Goal: Task Accomplishment & Management: Complete application form

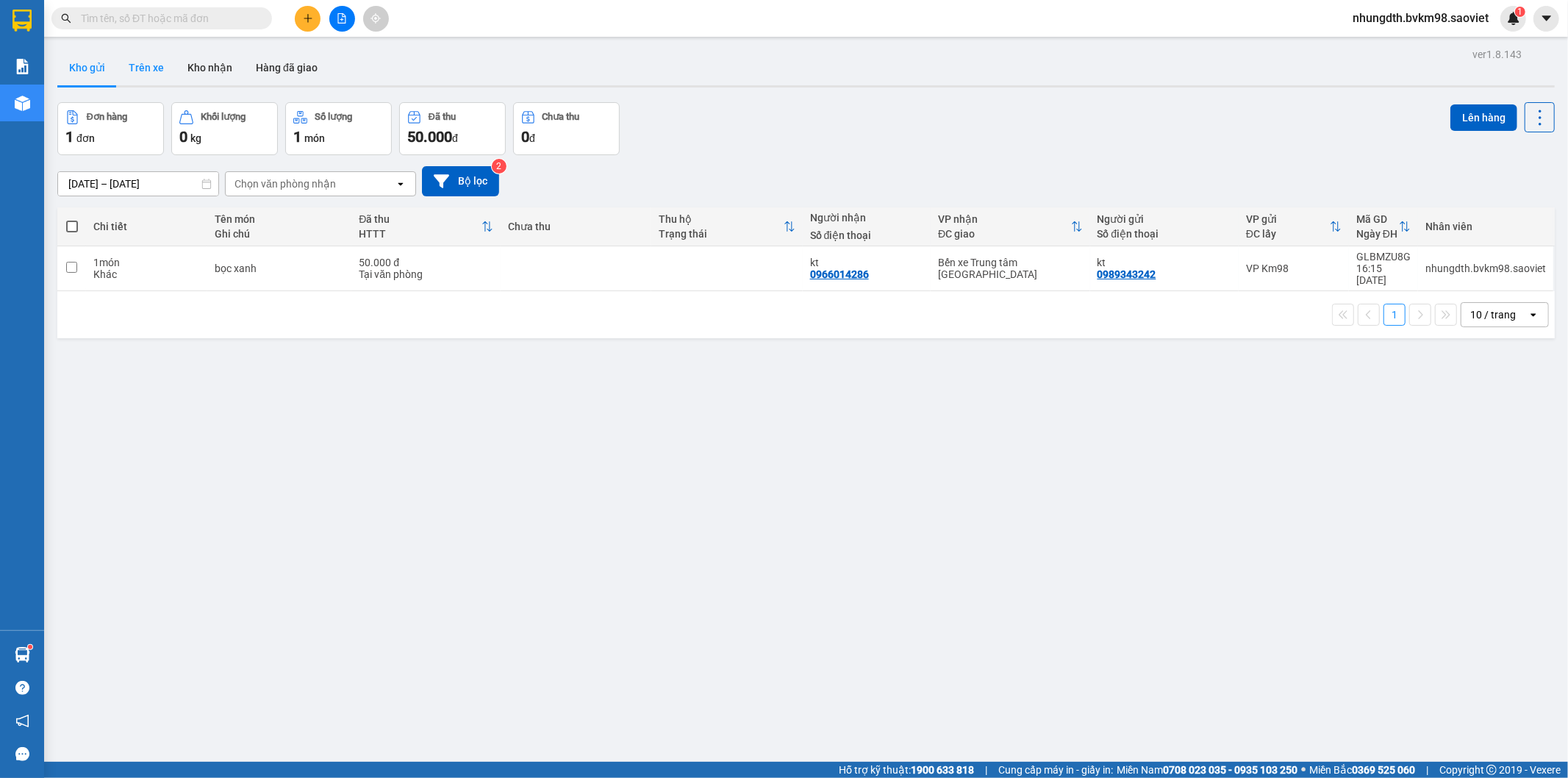
click at [148, 70] on button "Trên xe" at bounding box center [147, 68] width 59 height 36
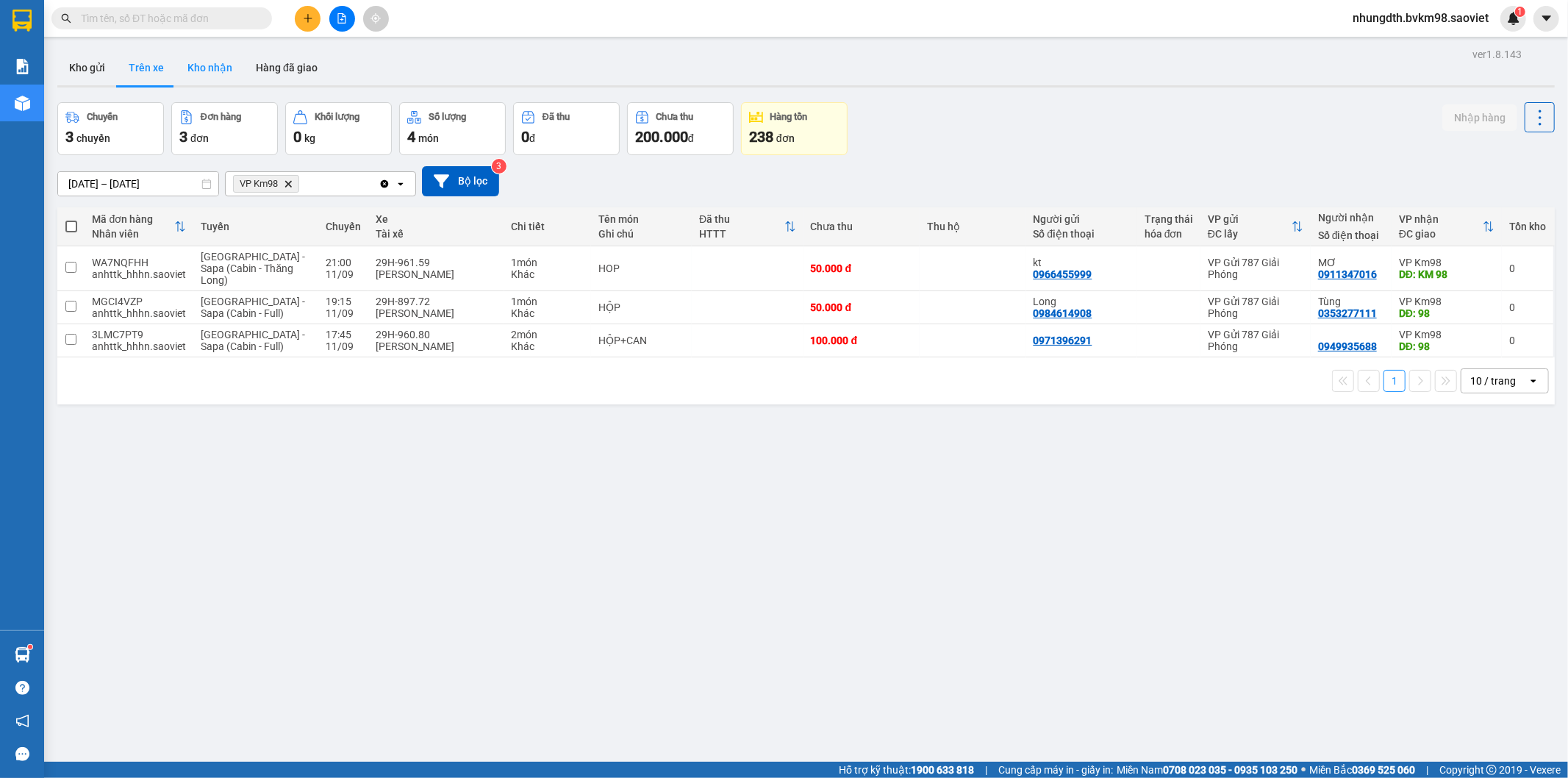
click at [212, 70] on button "Kho nhận" at bounding box center [209, 68] width 69 height 36
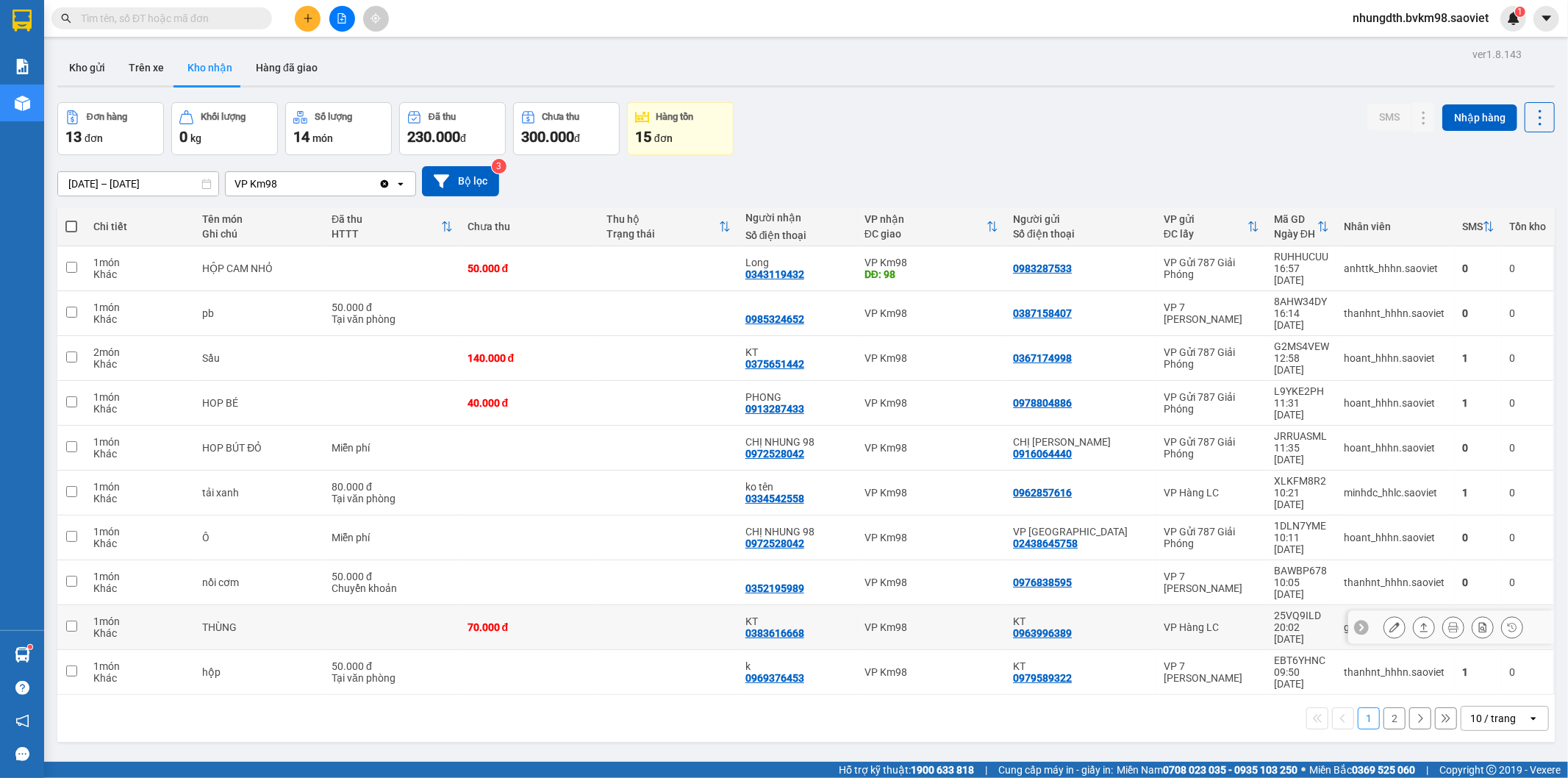
click at [75, 621] on input "checkbox" at bounding box center [71, 626] width 11 height 11
checkbox input "true"
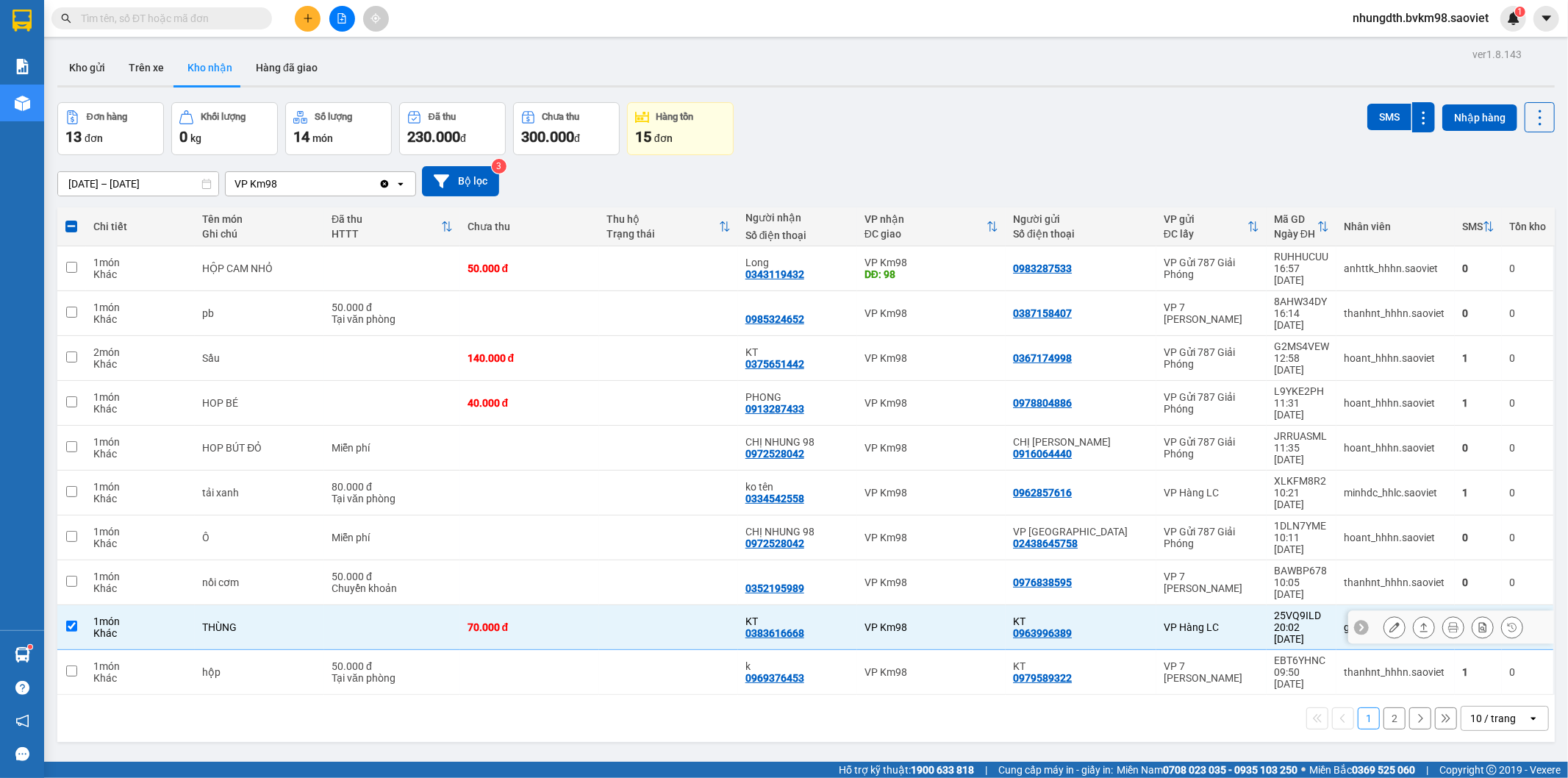
click at [1390, 622] on icon at bounding box center [1395, 628] width 10 height 10
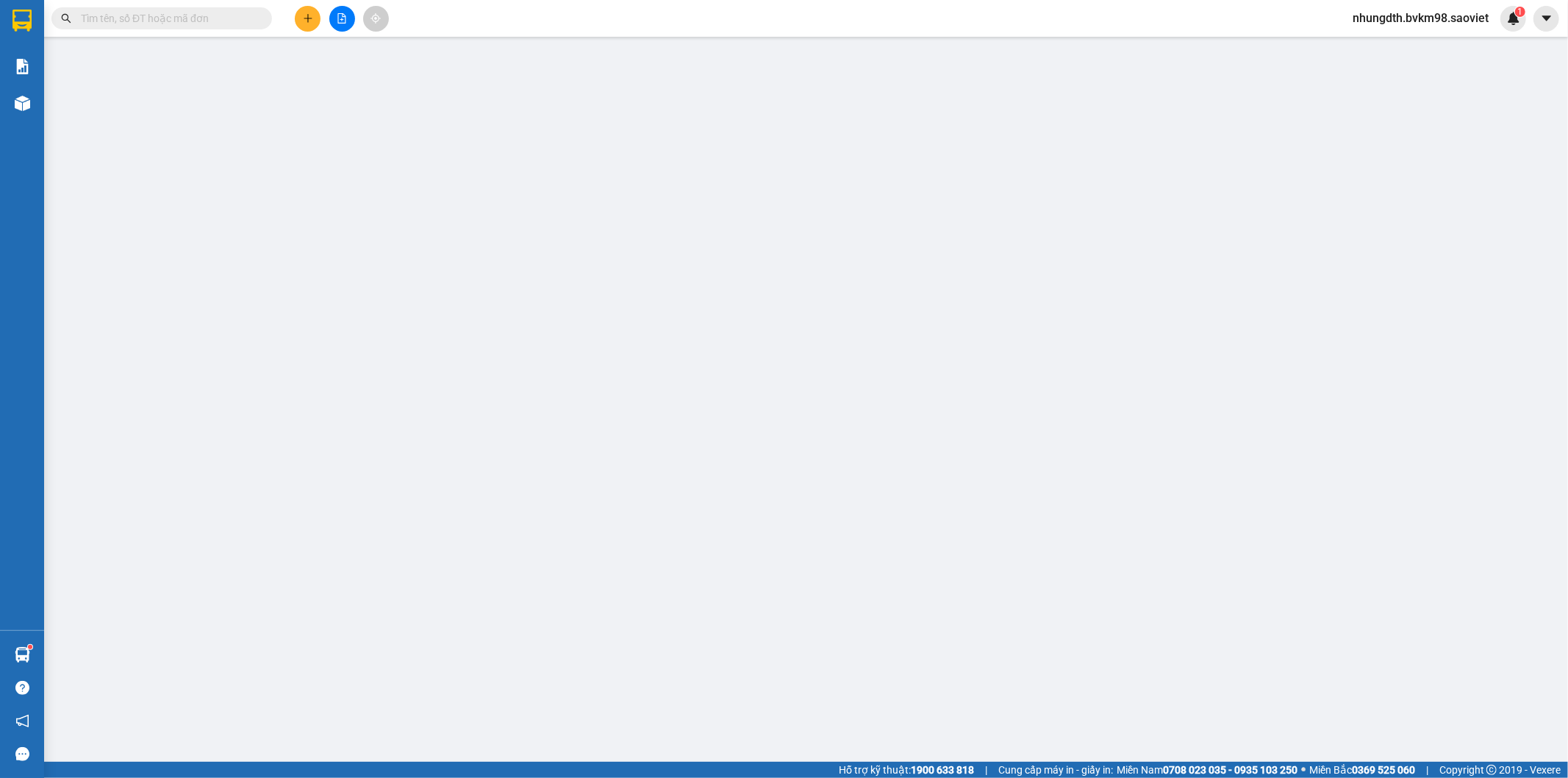
type input "0963996389"
type input "KT"
type input "0383616668"
type input "KT"
type input "70.000"
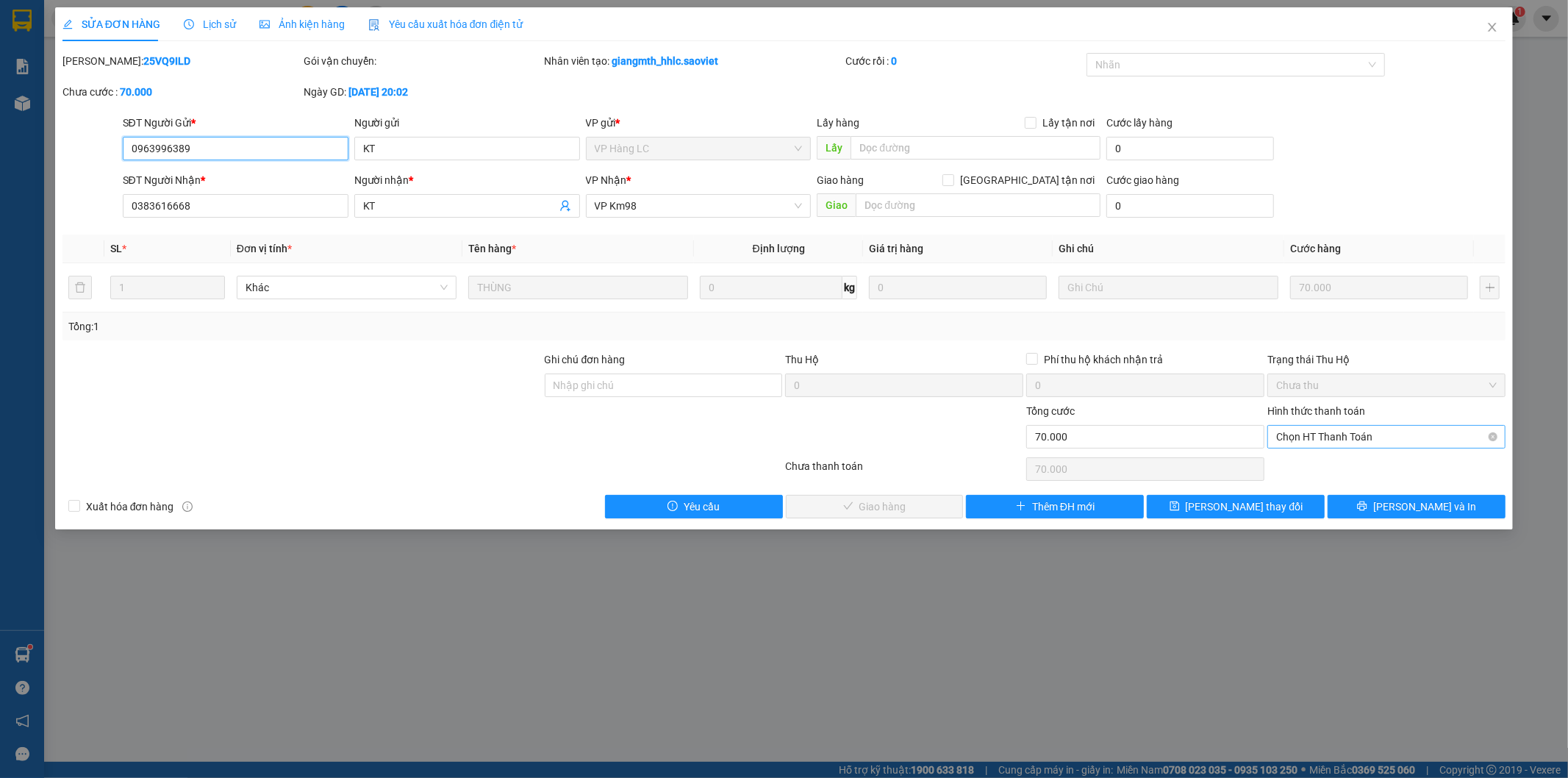
click at [1343, 436] on span "Chọn HT Thanh Toán" at bounding box center [1387, 436] width 221 height 22
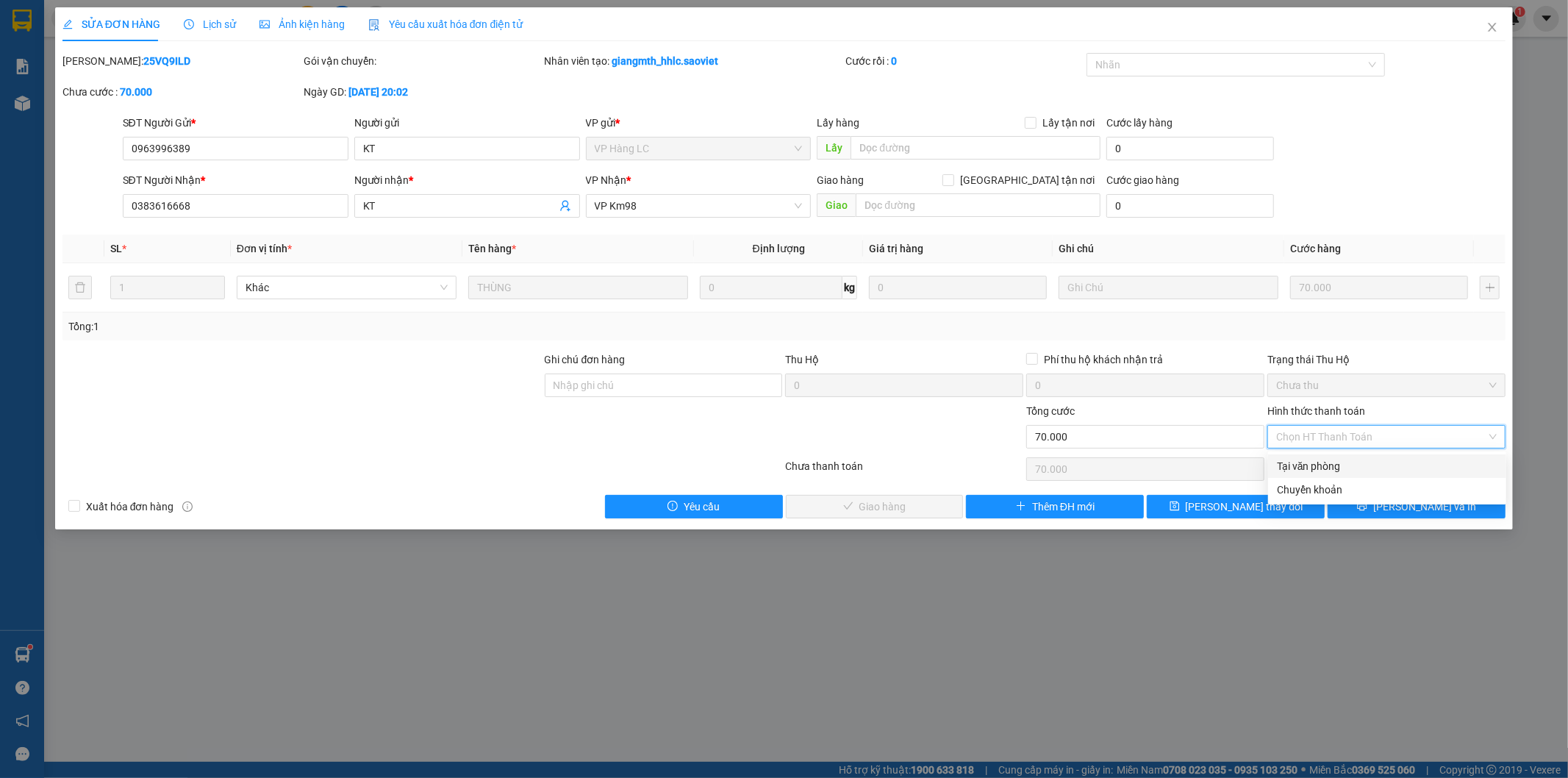
click at [1331, 466] on div "Tại văn phòng" at bounding box center [1387, 466] width 221 height 17
type input "0"
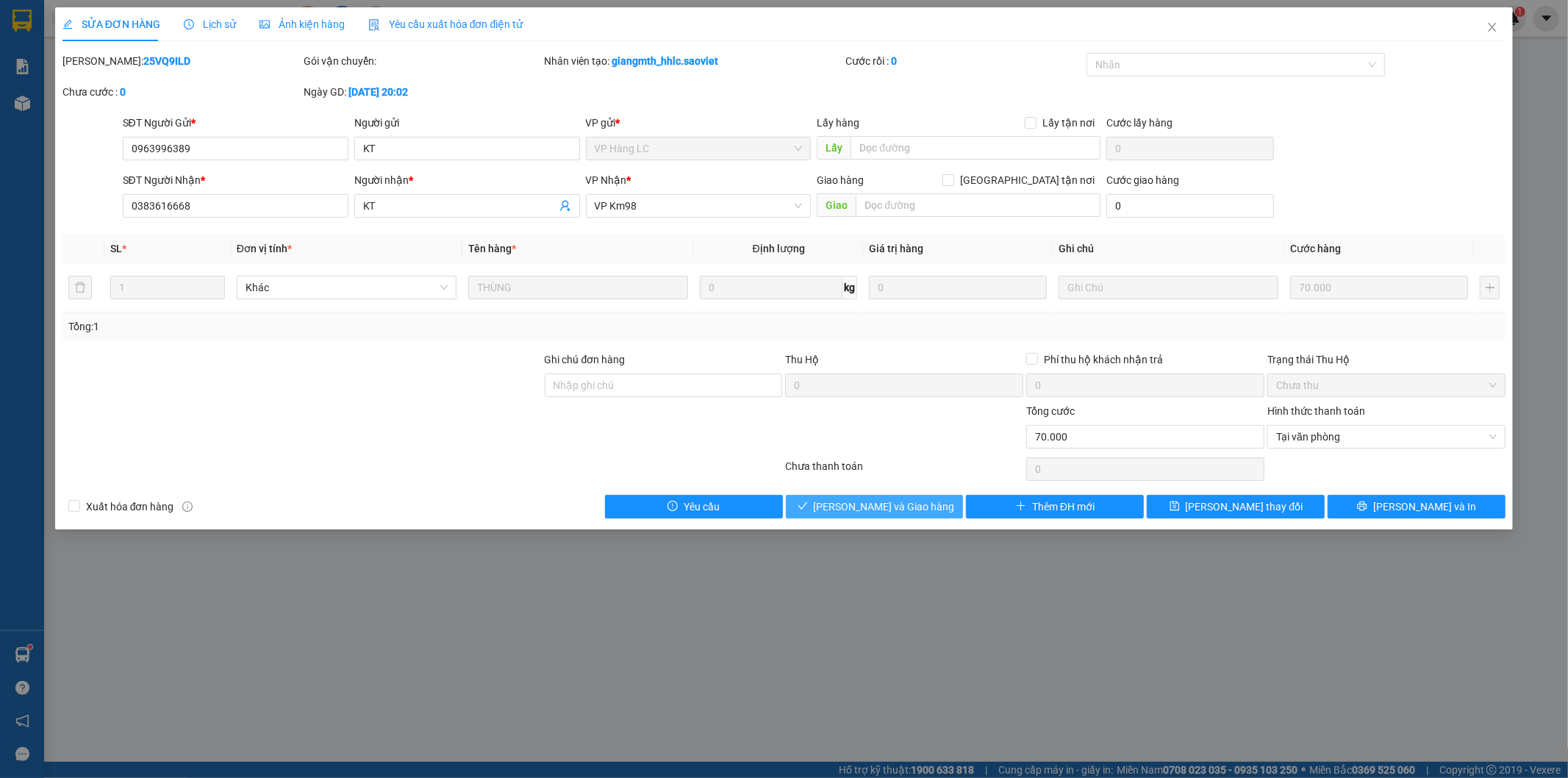
click at [859, 509] on span "[PERSON_NAME] và Giao hàng" at bounding box center [885, 507] width 141 height 17
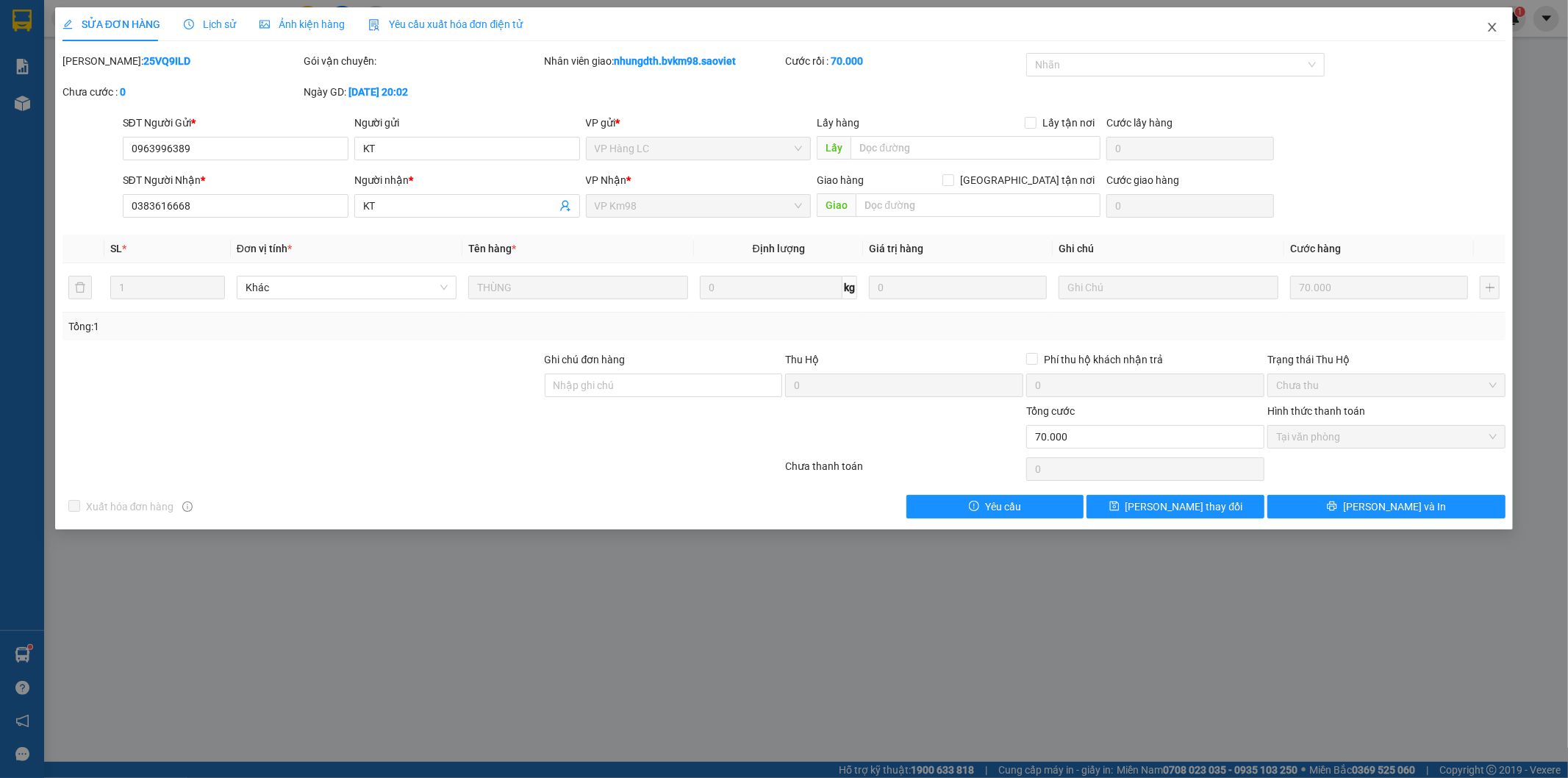
click at [1487, 30] on span "Close" at bounding box center [1492, 27] width 41 height 41
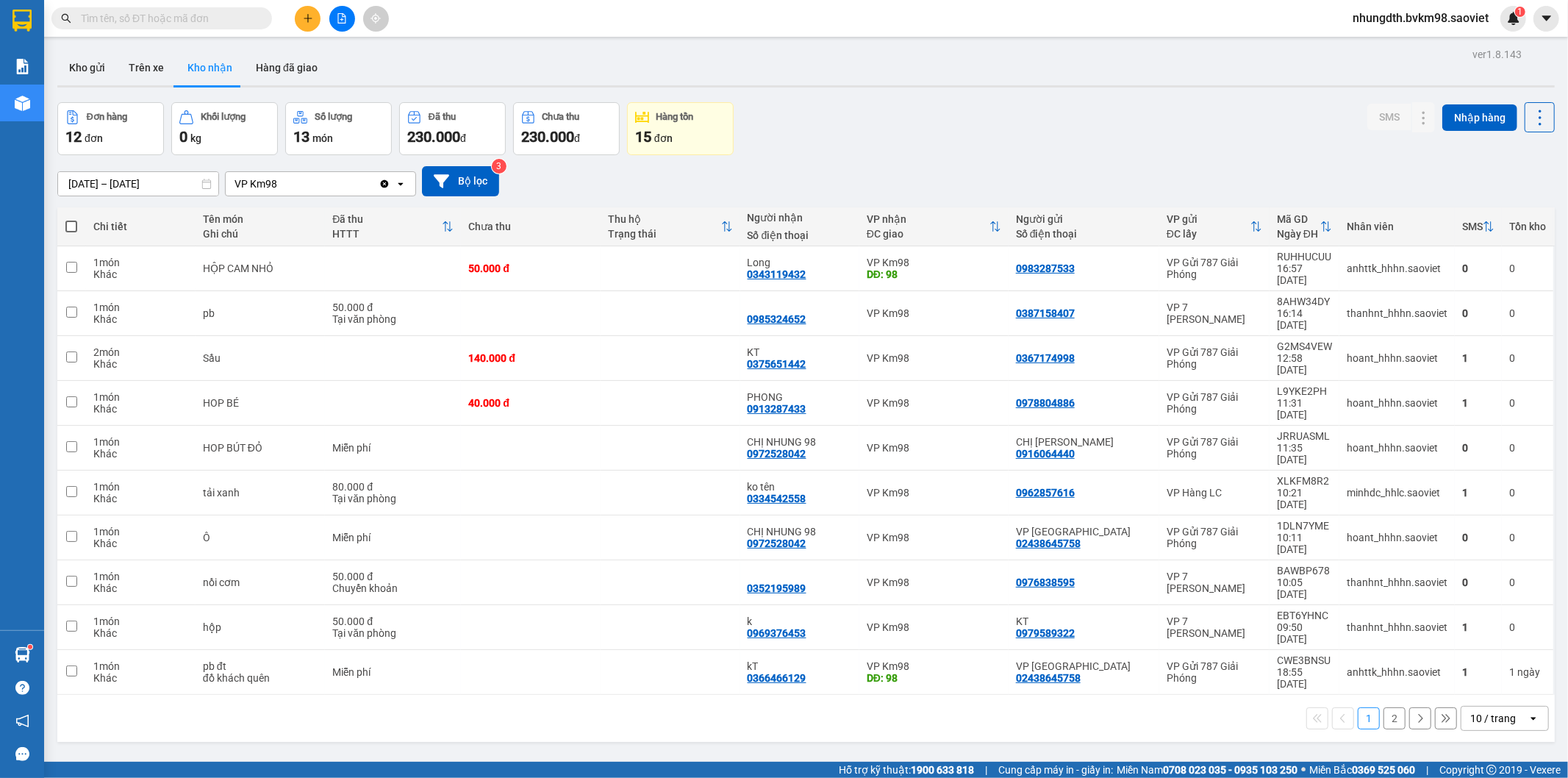
click at [70, 219] on label at bounding box center [71, 226] width 14 height 15
click at [71, 219] on input "checkbox" at bounding box center [71, 219] width 0 height 0
checkbox input "true"
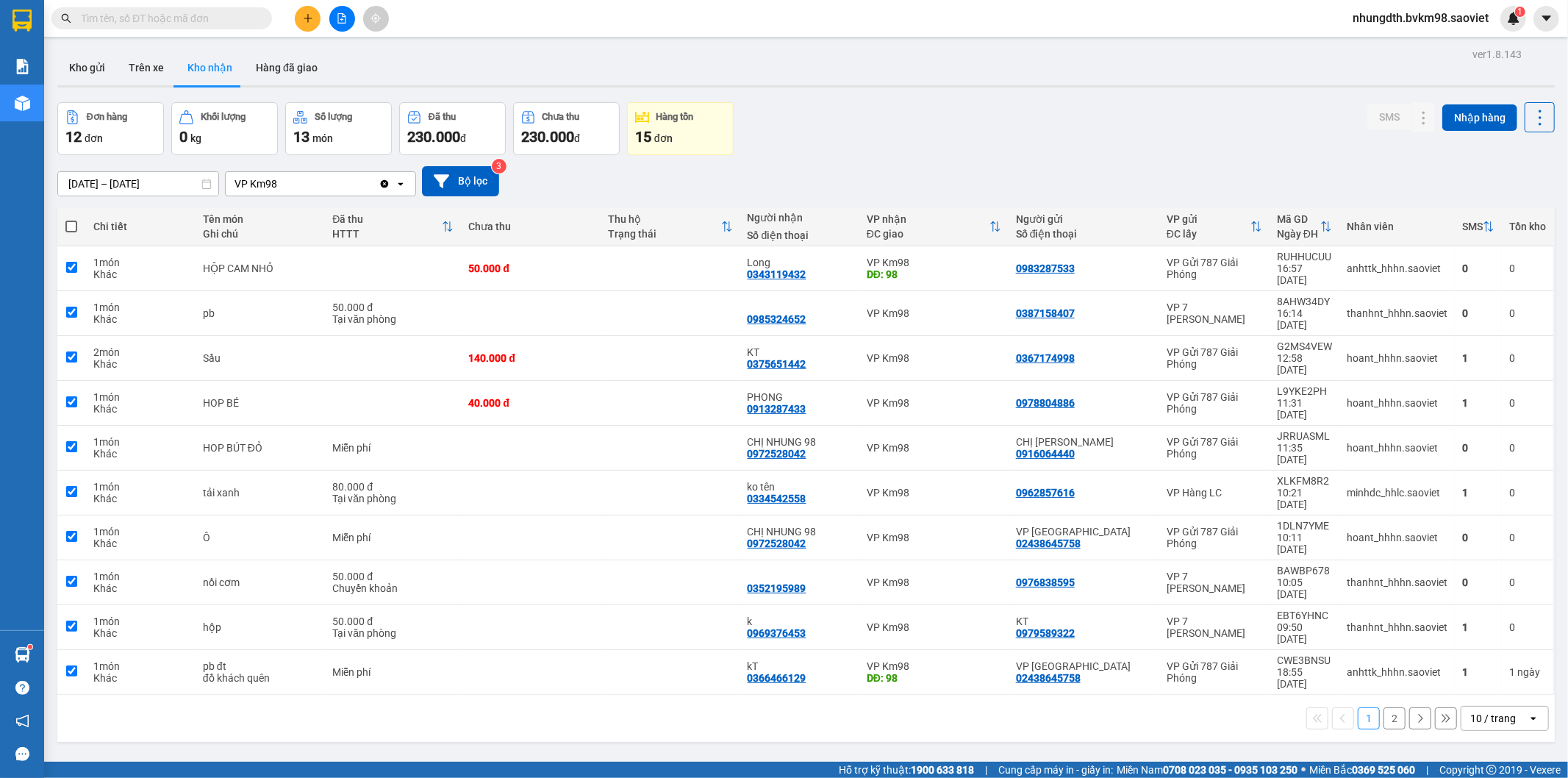
checkbox input "true"
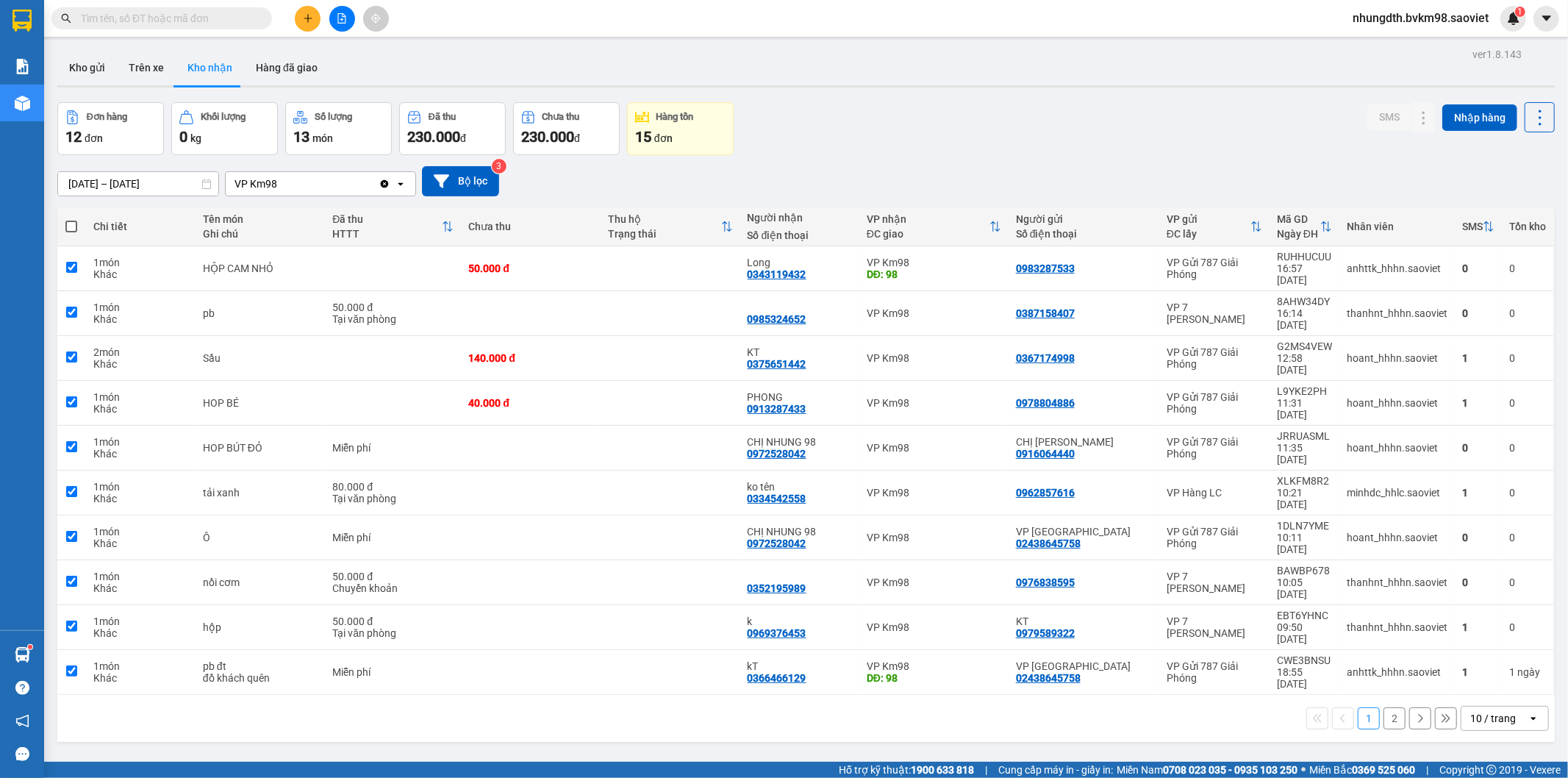
checkbox input "true"
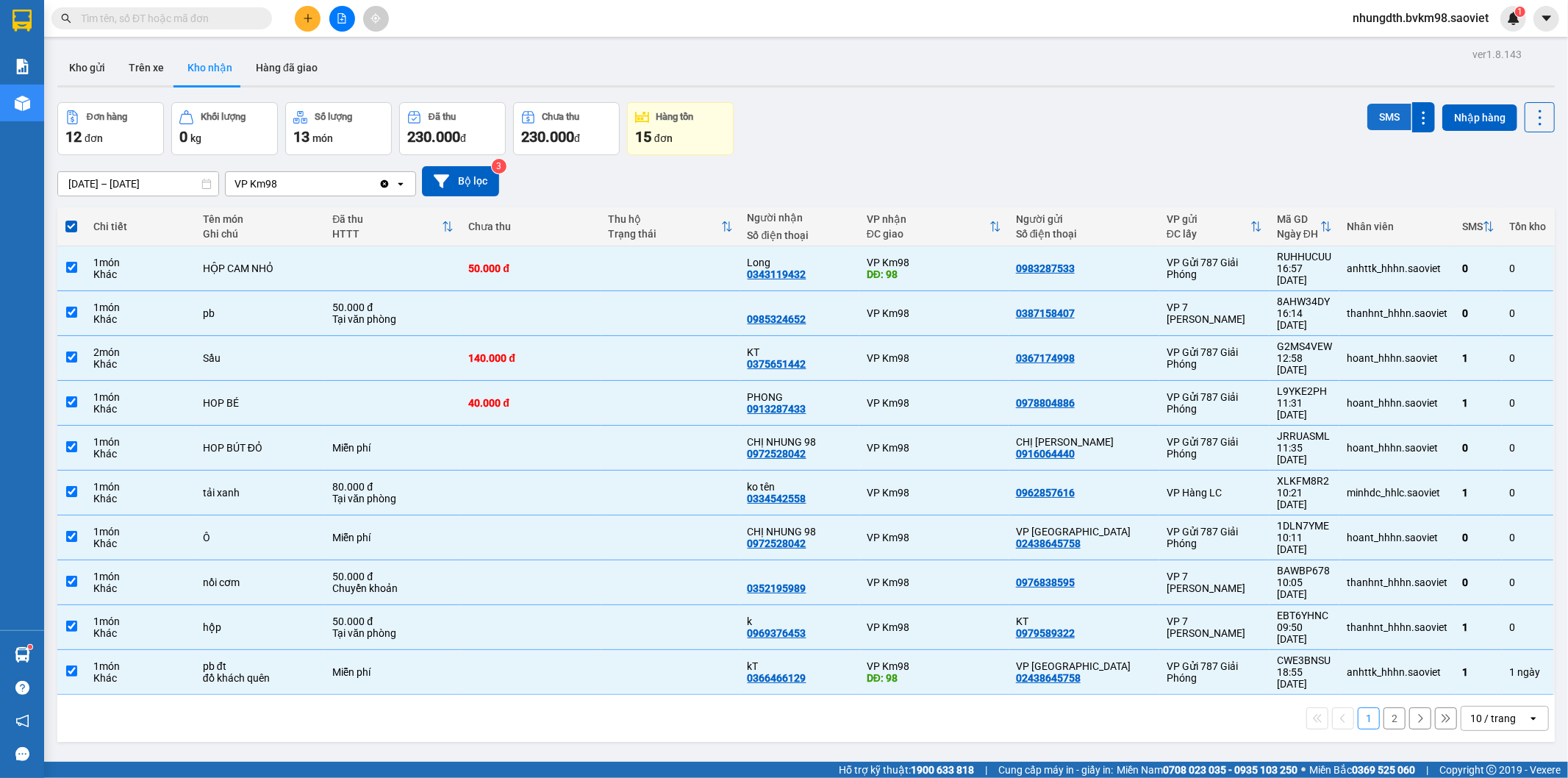
click at [1368, 116] on button "SMS" at bounding box center [1390, 116] width 44 height 26
click at [74, 224] on span at bounding box center [71, 227] width 12 height 12
click at [71, 219] on input "checkbox" at bounding box center [71, 219] width 0 height 0
checkbox input "false"
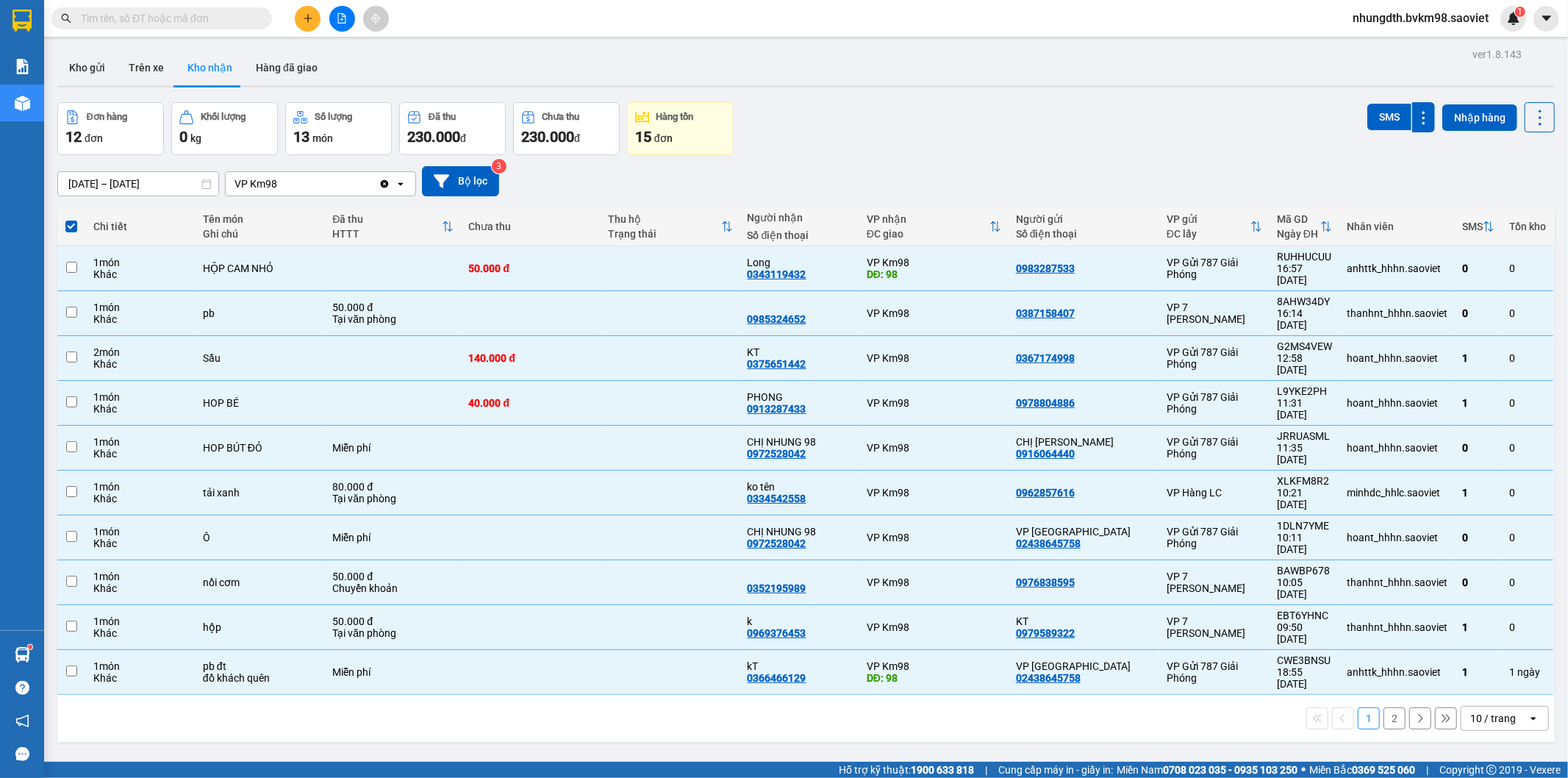
checkbox input "false"
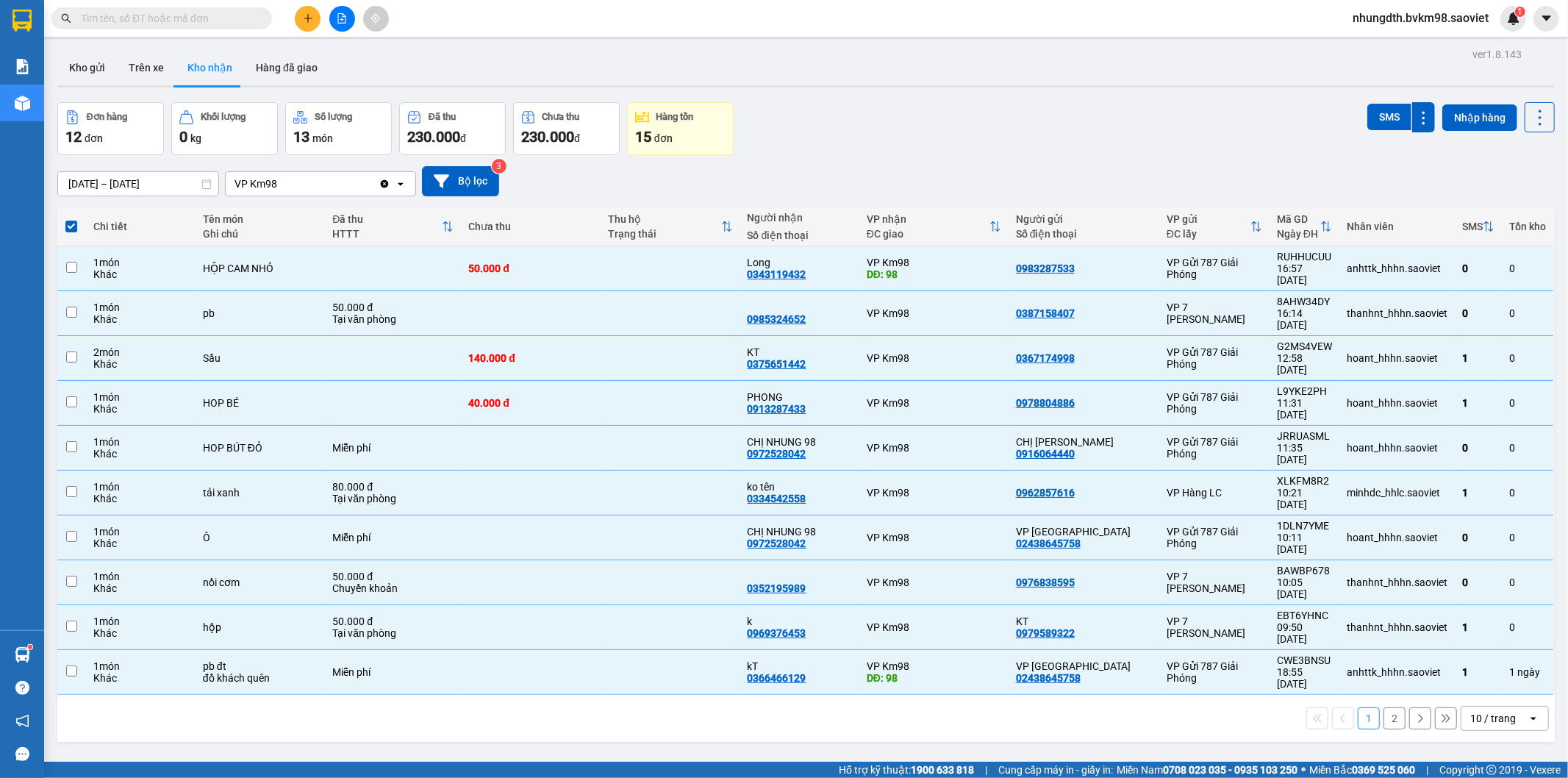
checkbox input "false"
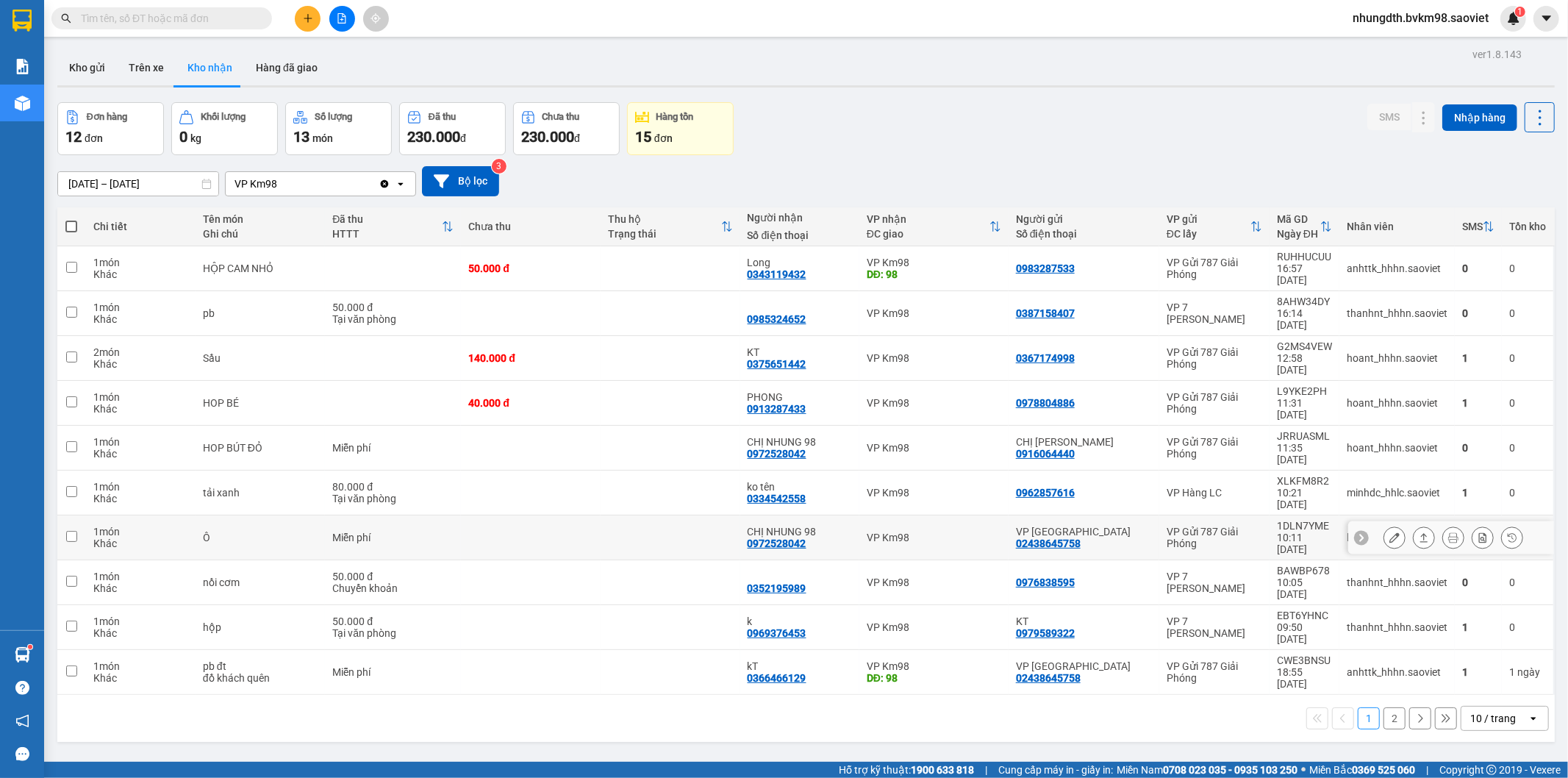
click at [1390, 532] on icon at bounding box center [1395, 537] width 10 height 10
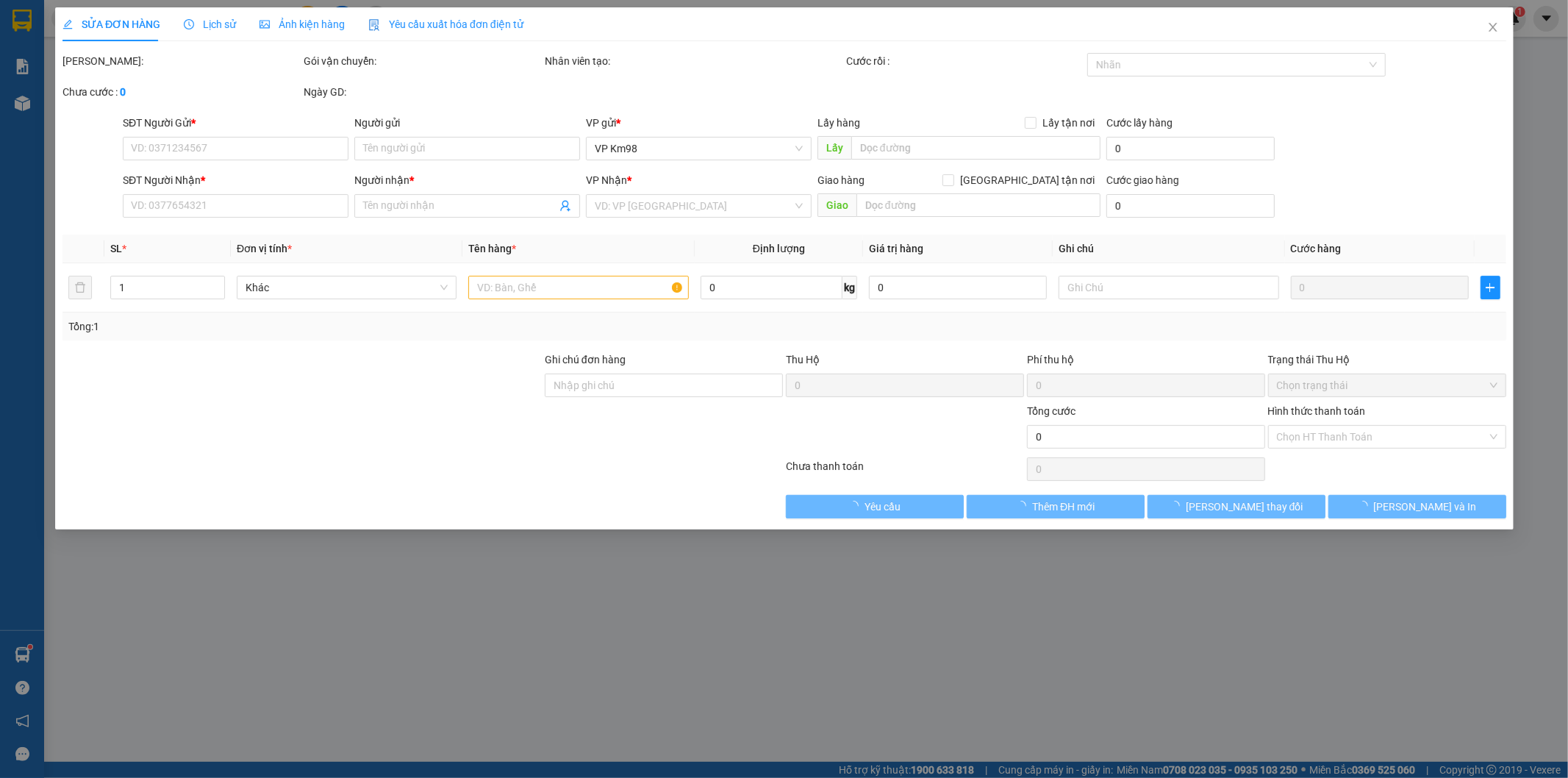
type input "02438645758"
type input "VP [GEOGRAPHIC_DATA]"
type input "0972528042"
type input "CHỊ NHUNG 98"
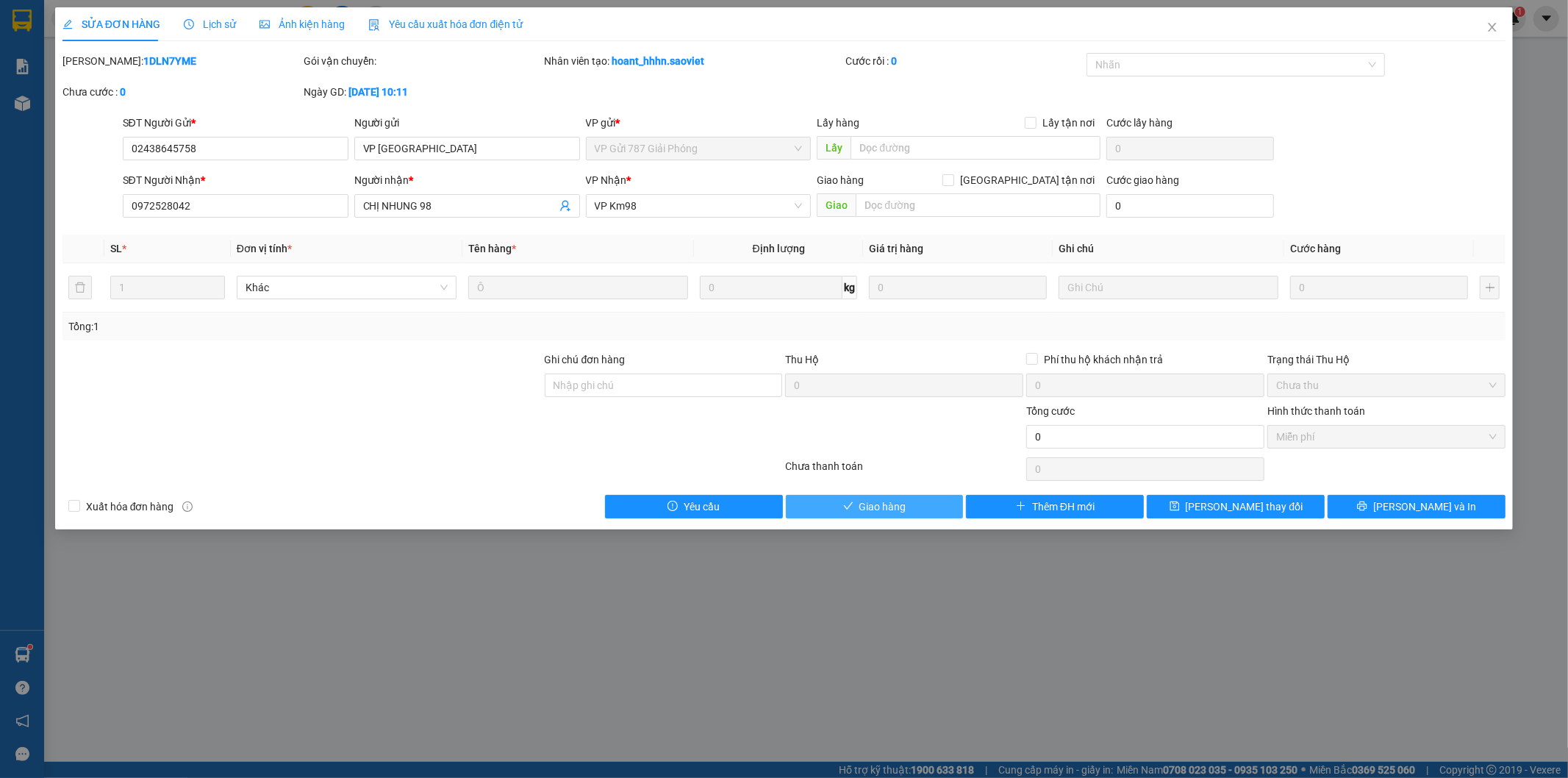
click at [886, 506] on span "Giao hàng" at bounding box center [883, 507] width 47 height 17
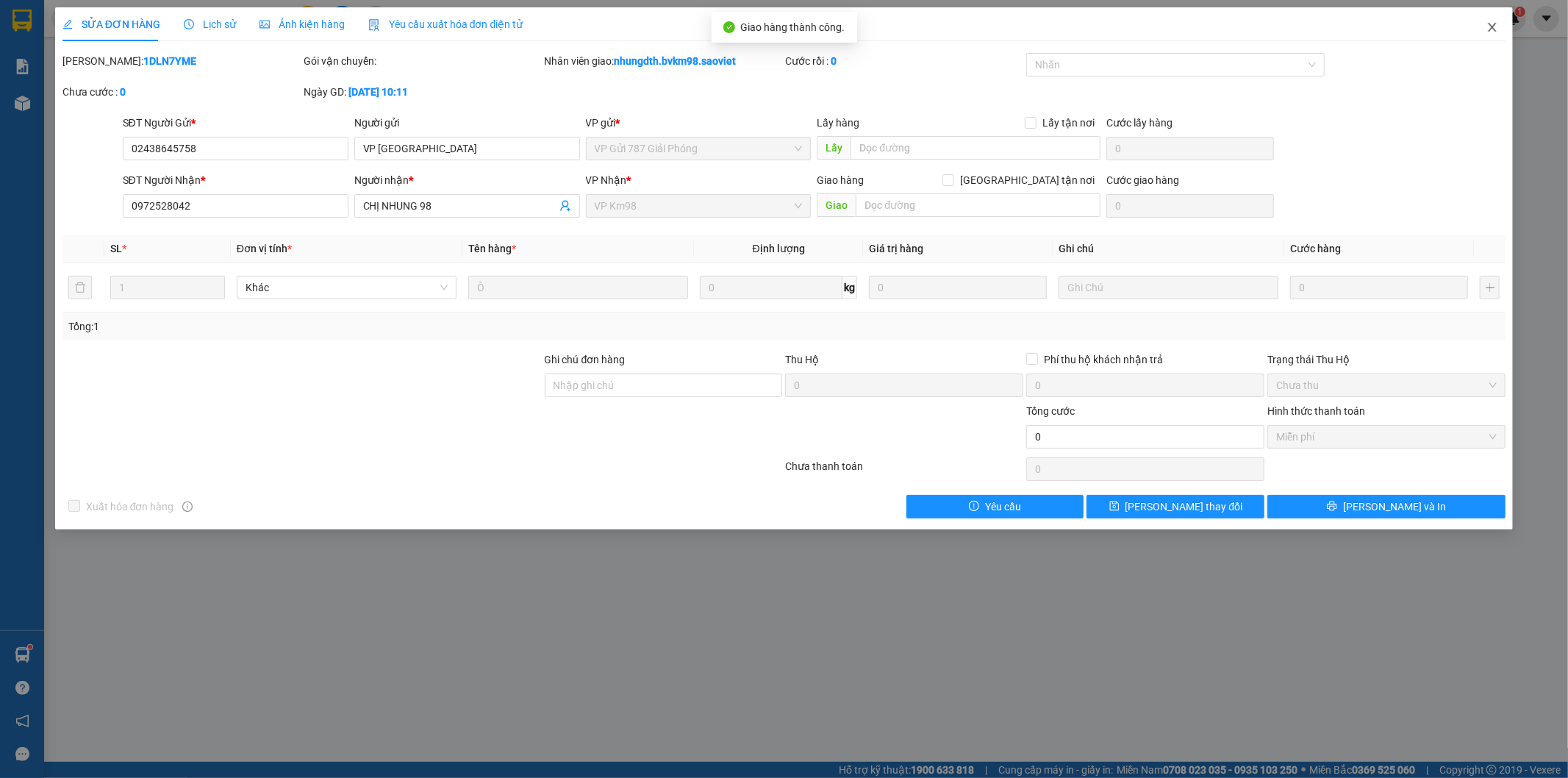
click at [1493, 30] on icon "close" at bounding box center [1492, 27] width 8 height 9
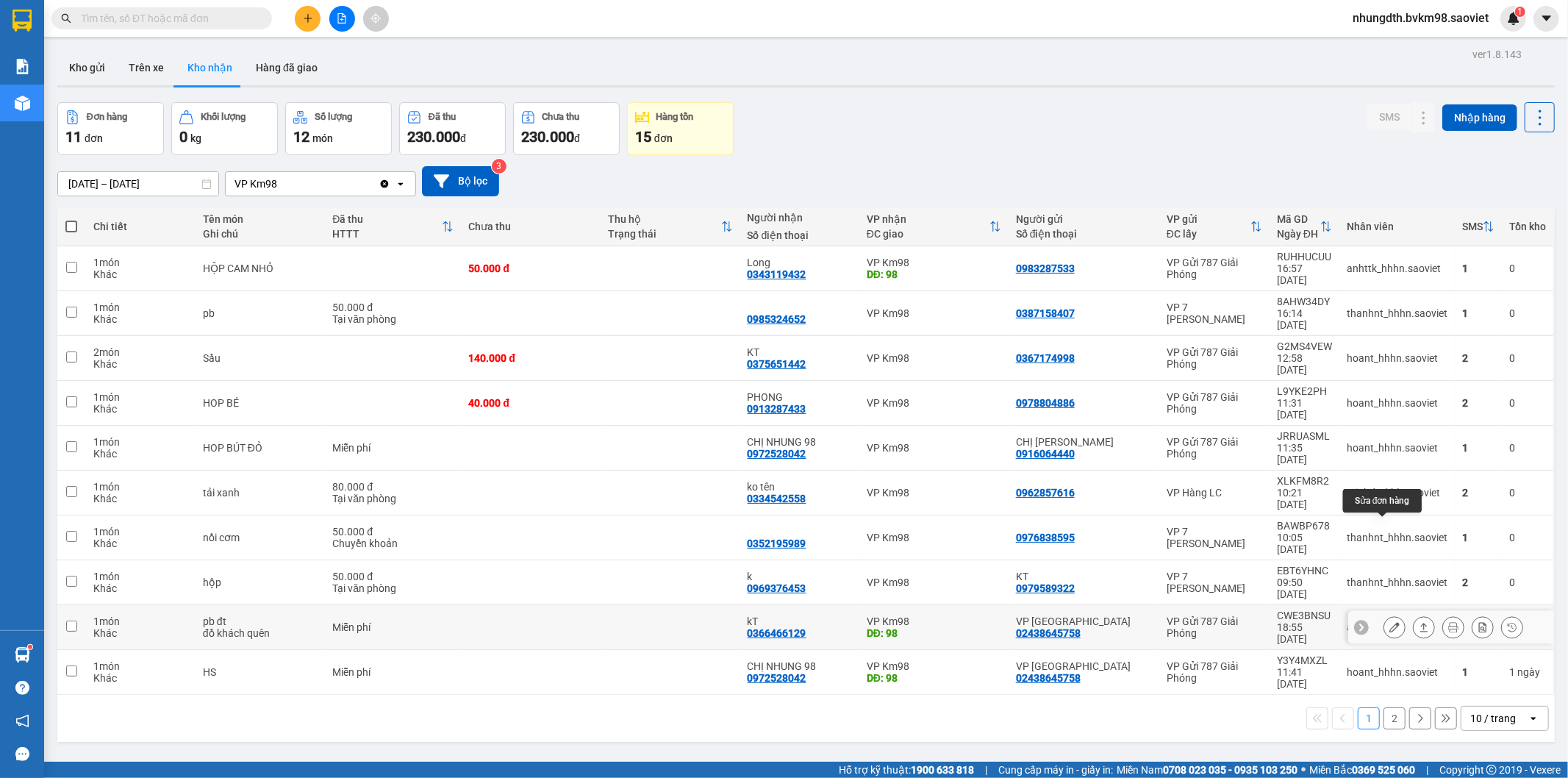
click at [1390, 622] on icon at bounding box center [1395, 628] width 10 height 10
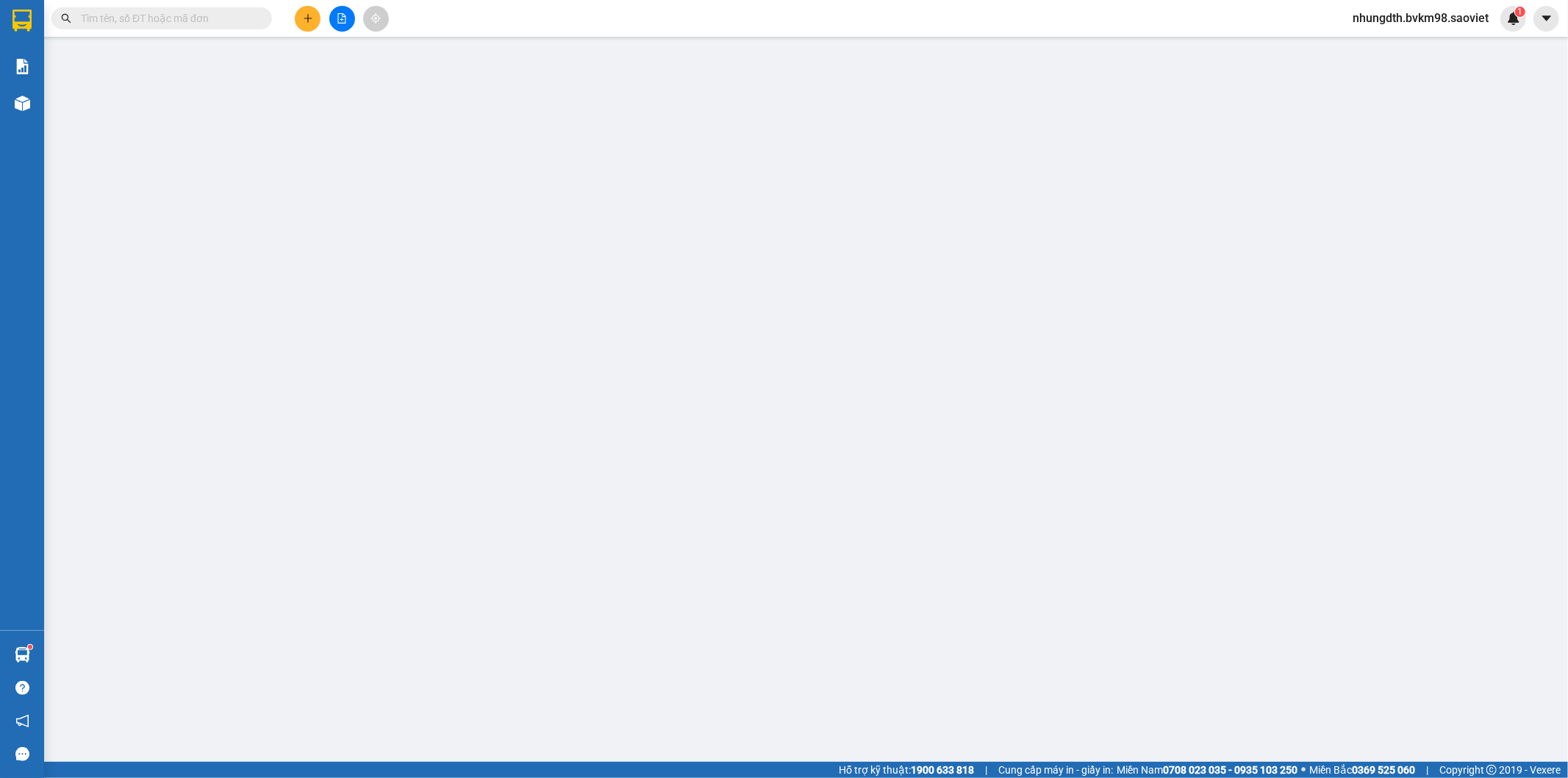
type input "02438645758"
type input "VP [GEOGRAPHIC_DATA]"
type input "0366466129"
type input "kT"
type input "98"
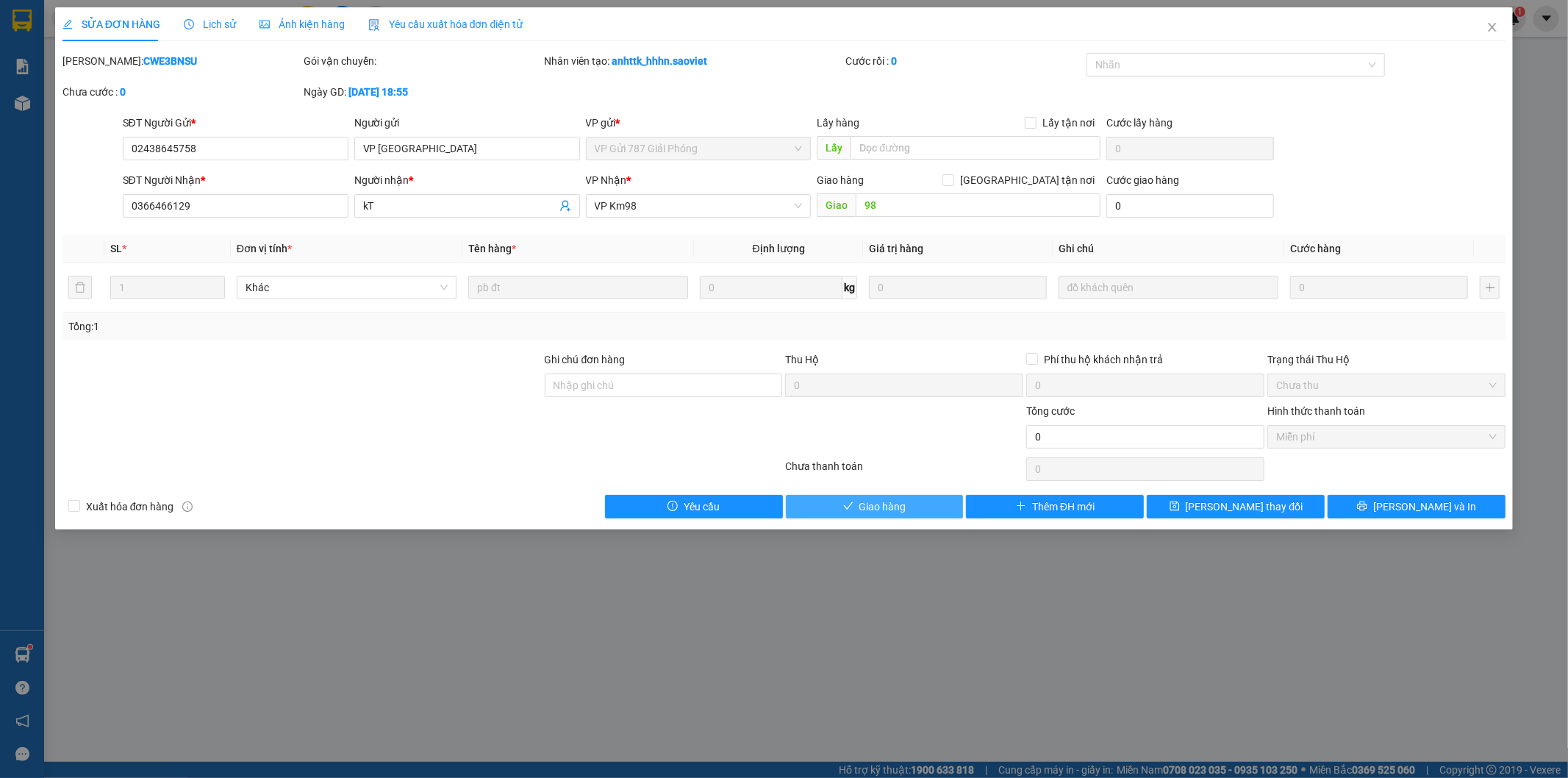
click at [900, 503] on span "Giao hàng" at bounding box center [883, 507] width 47 height 17
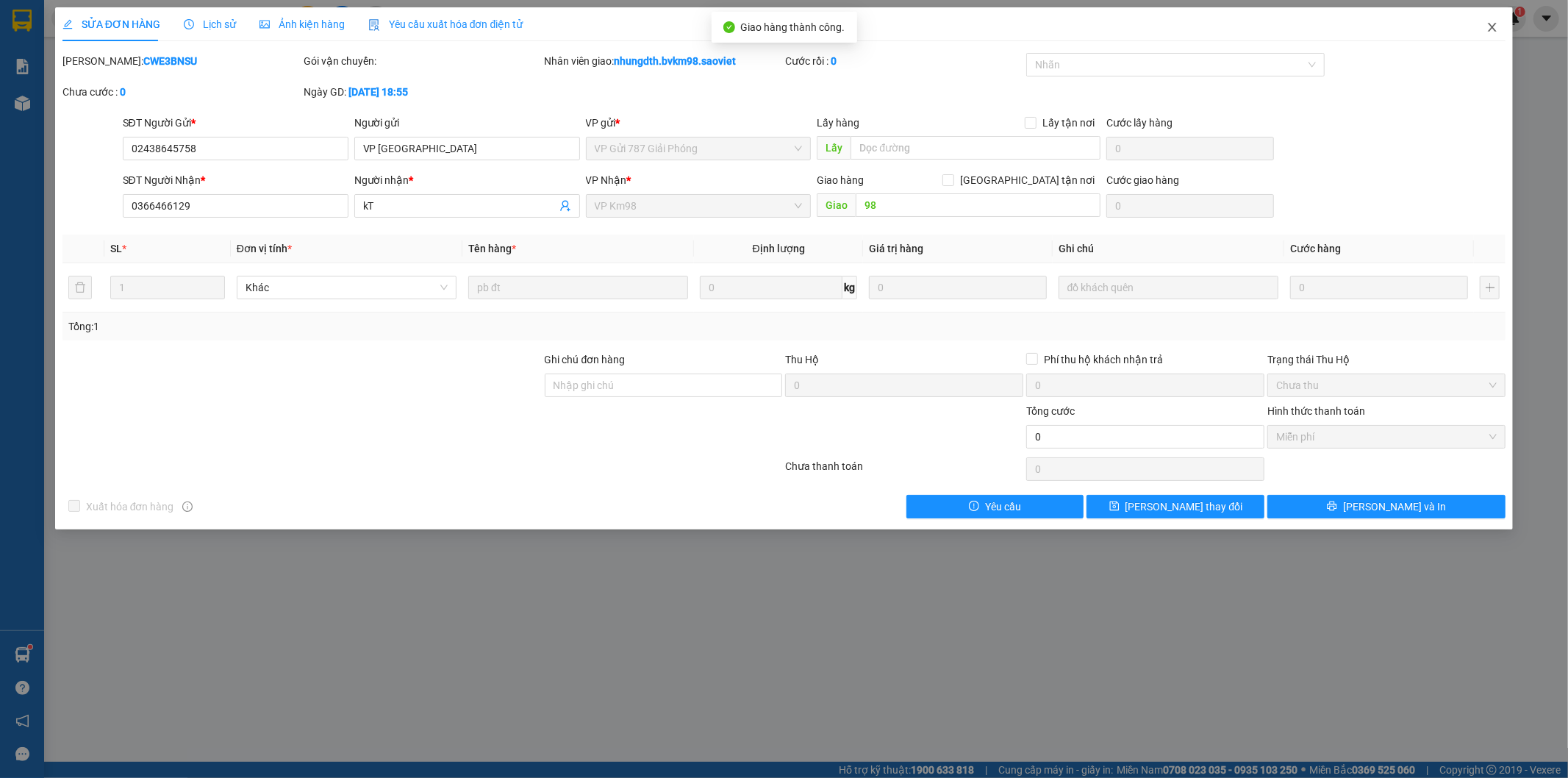
click at [1492, 30] on icon "close" at bounding box center [1492, 27] width 8 height 9
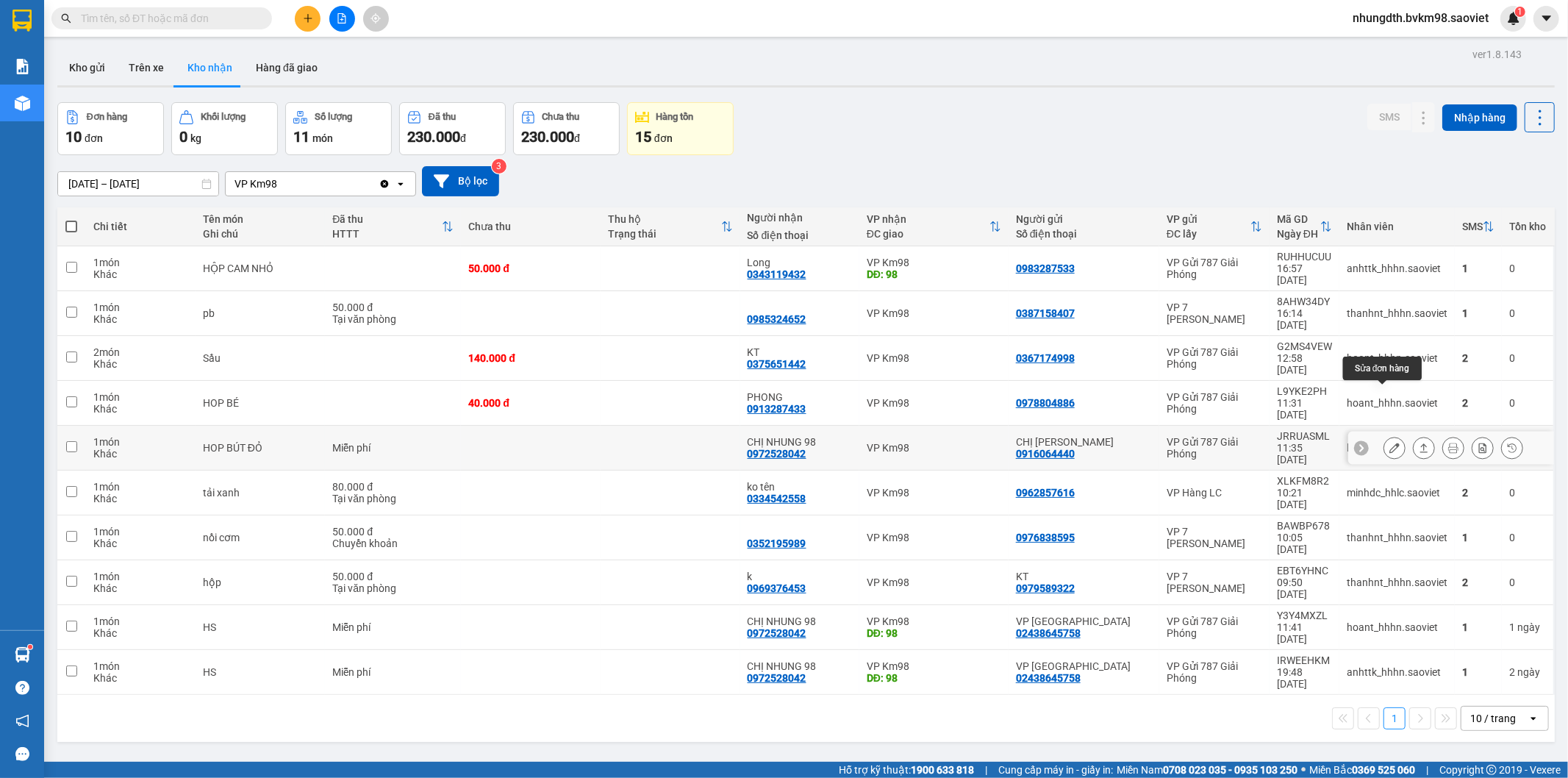
click at [1390, 442] on icon at bounding box center [1395, 448] width 10 height 10
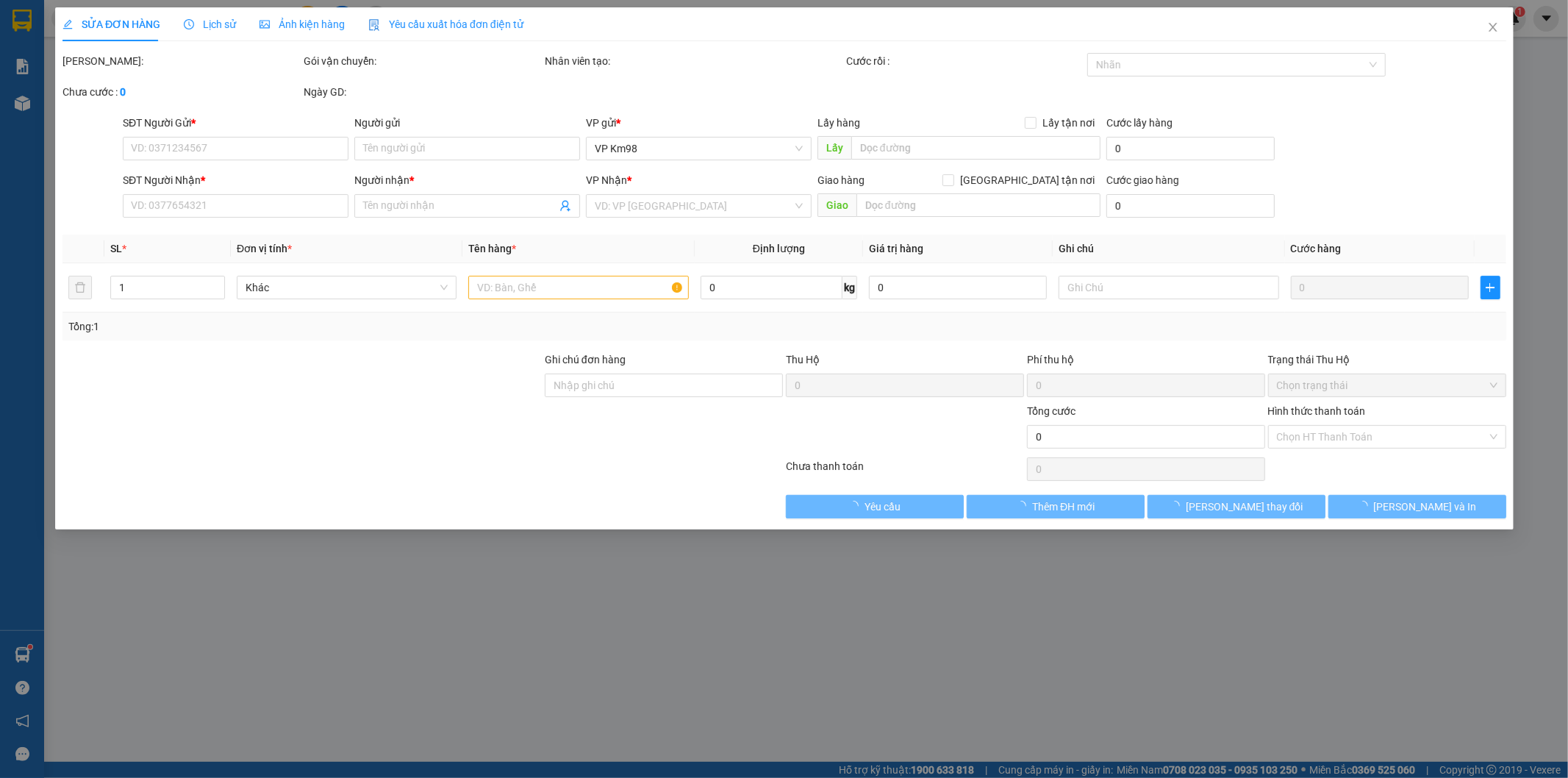
type input "0916064440"
type input "CHỊ [PERSON_NAME]"
type input "0972528042"
type input "CHỊ NHUNG 98"
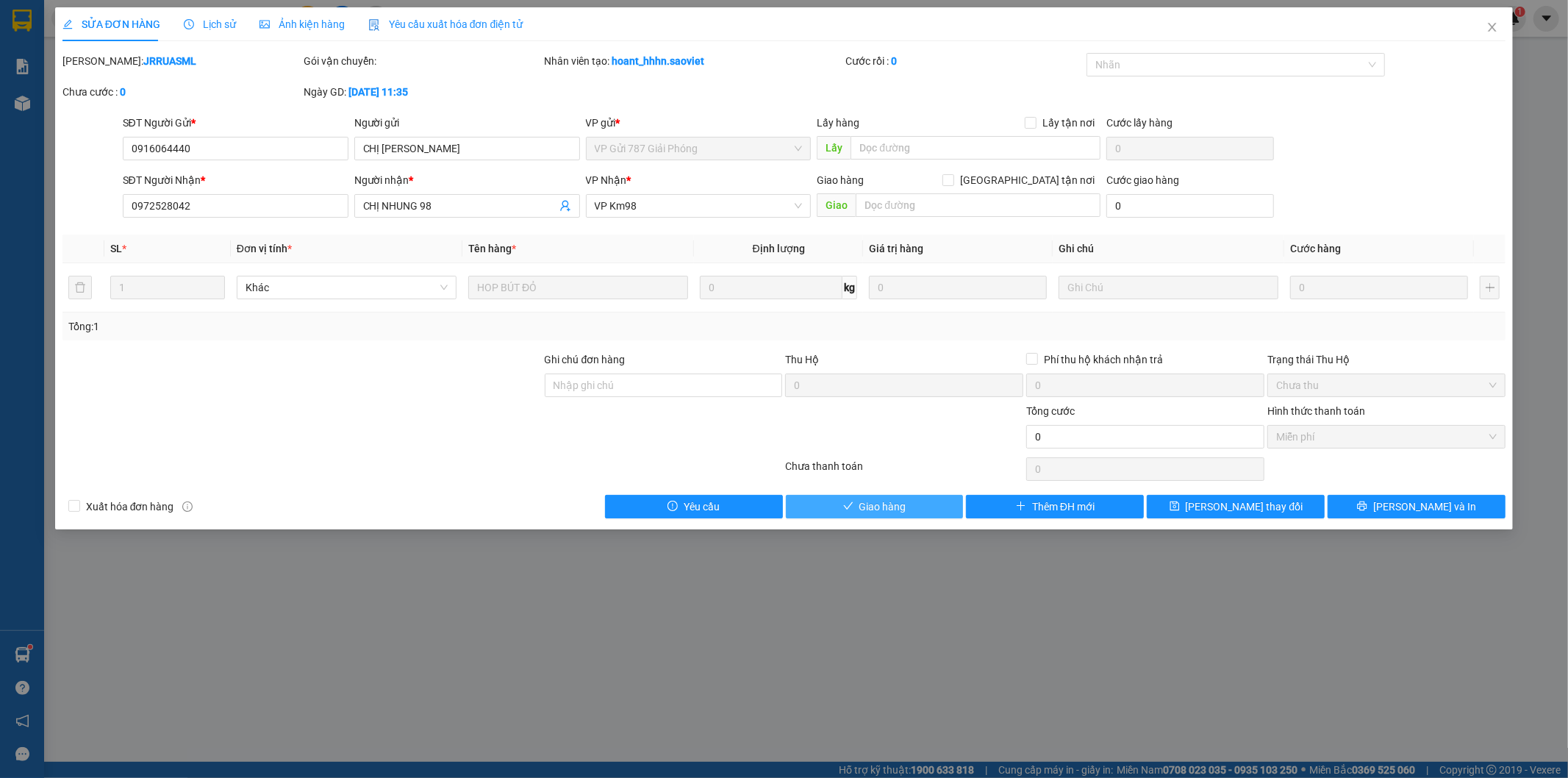
click at [846, 503] on icon "check" at bounding box center [848, 506] width 10 height 10
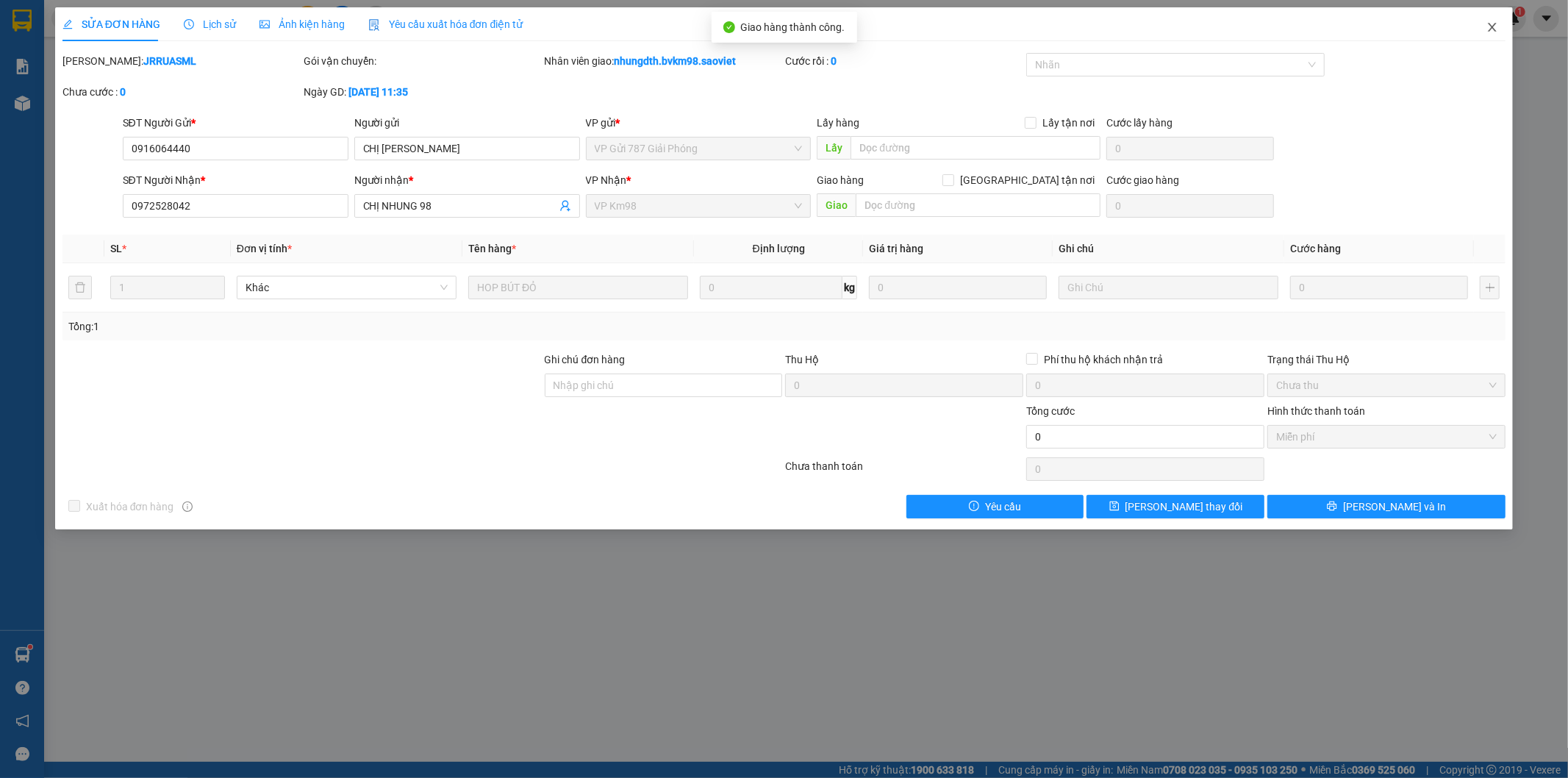
click at [1487, 31] on icon "close" at bounding box center [1493, 28] width 12 height 12
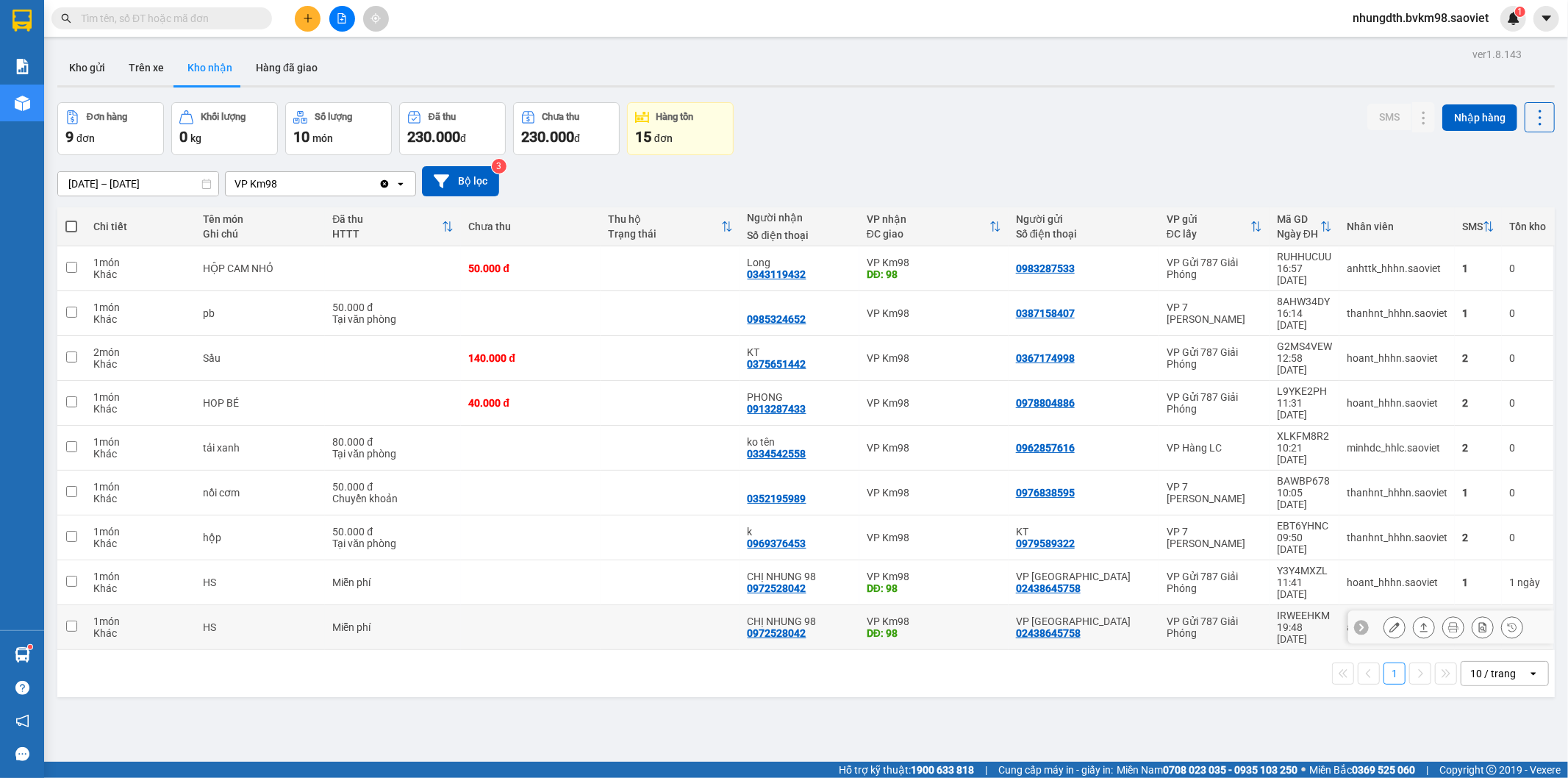
click at [70, 621] on input "checkbox" at bounding box center [71, 626] width 11 height 11
checkbox input "true"
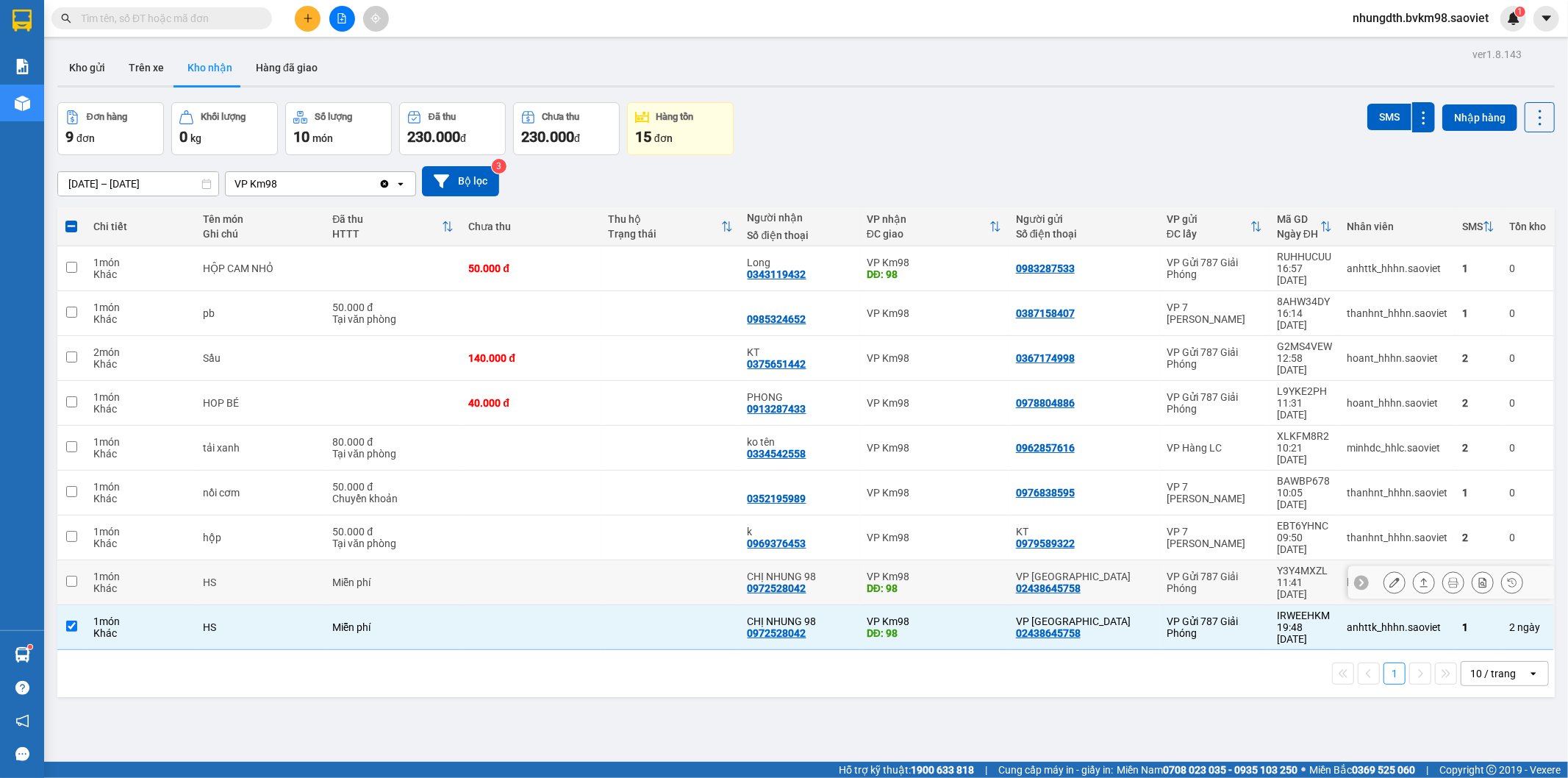
click at [70, 561] on td at bounding box center [71, 583] width 29 height 45
checkbox input "true"
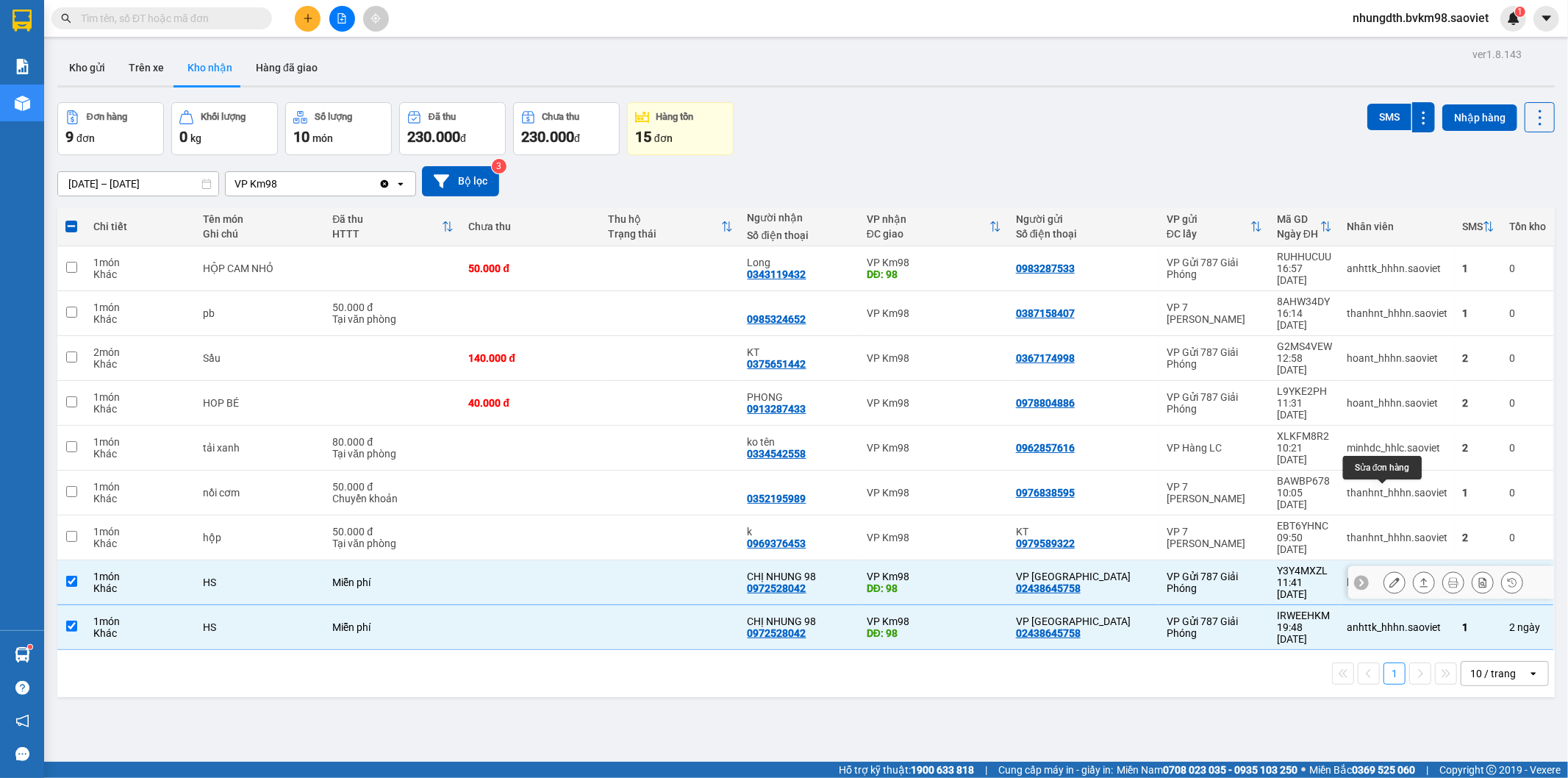
click at [1390, 577] on icon at bounding box center [1395, 582] width 10 height 10
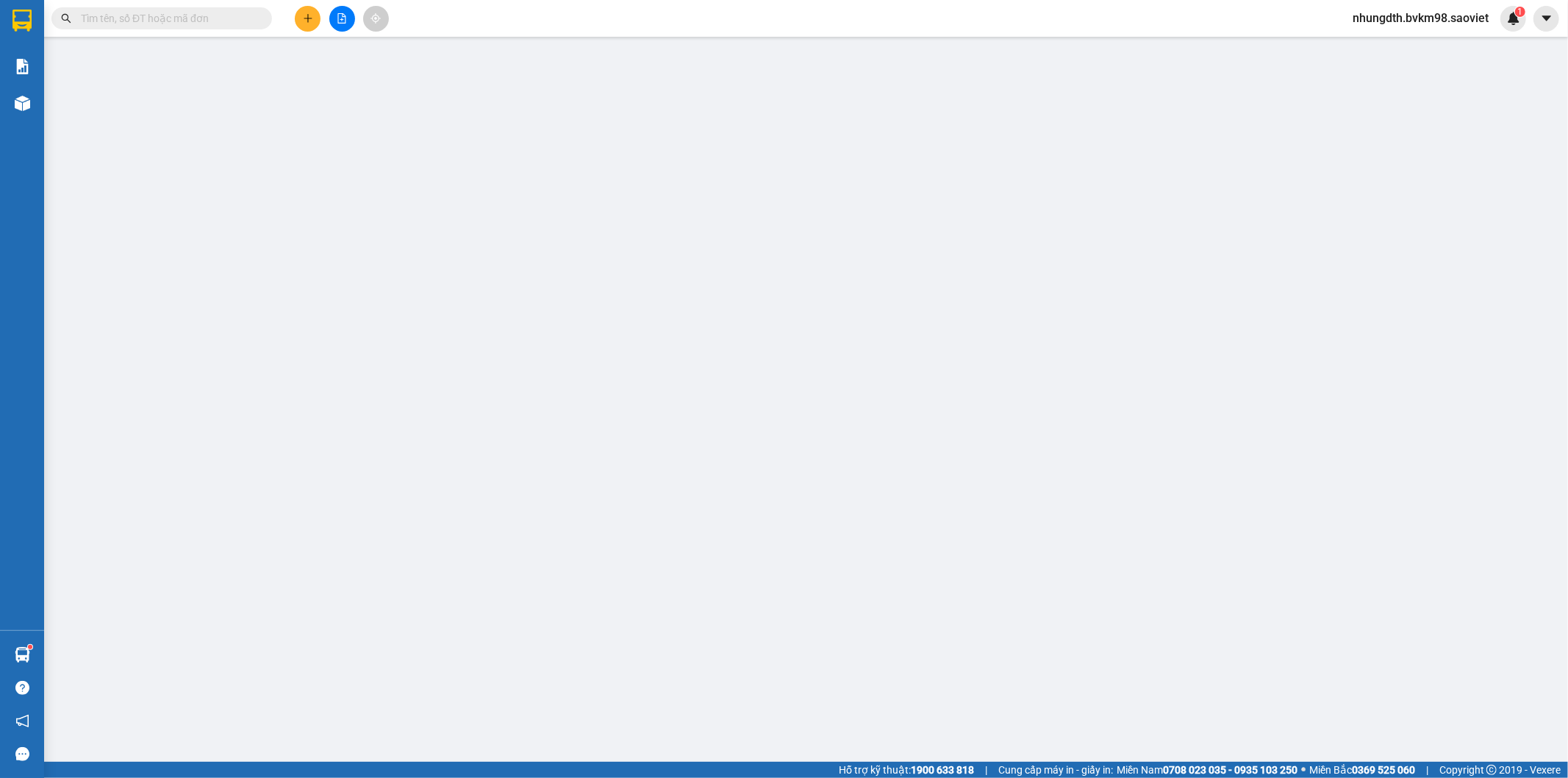
type input "02438645758"
type input "VP [GEOGRAPHIC_DATA]"
type input "0972528042"
type input "CHỊ NHUNG 98"
type input "98"
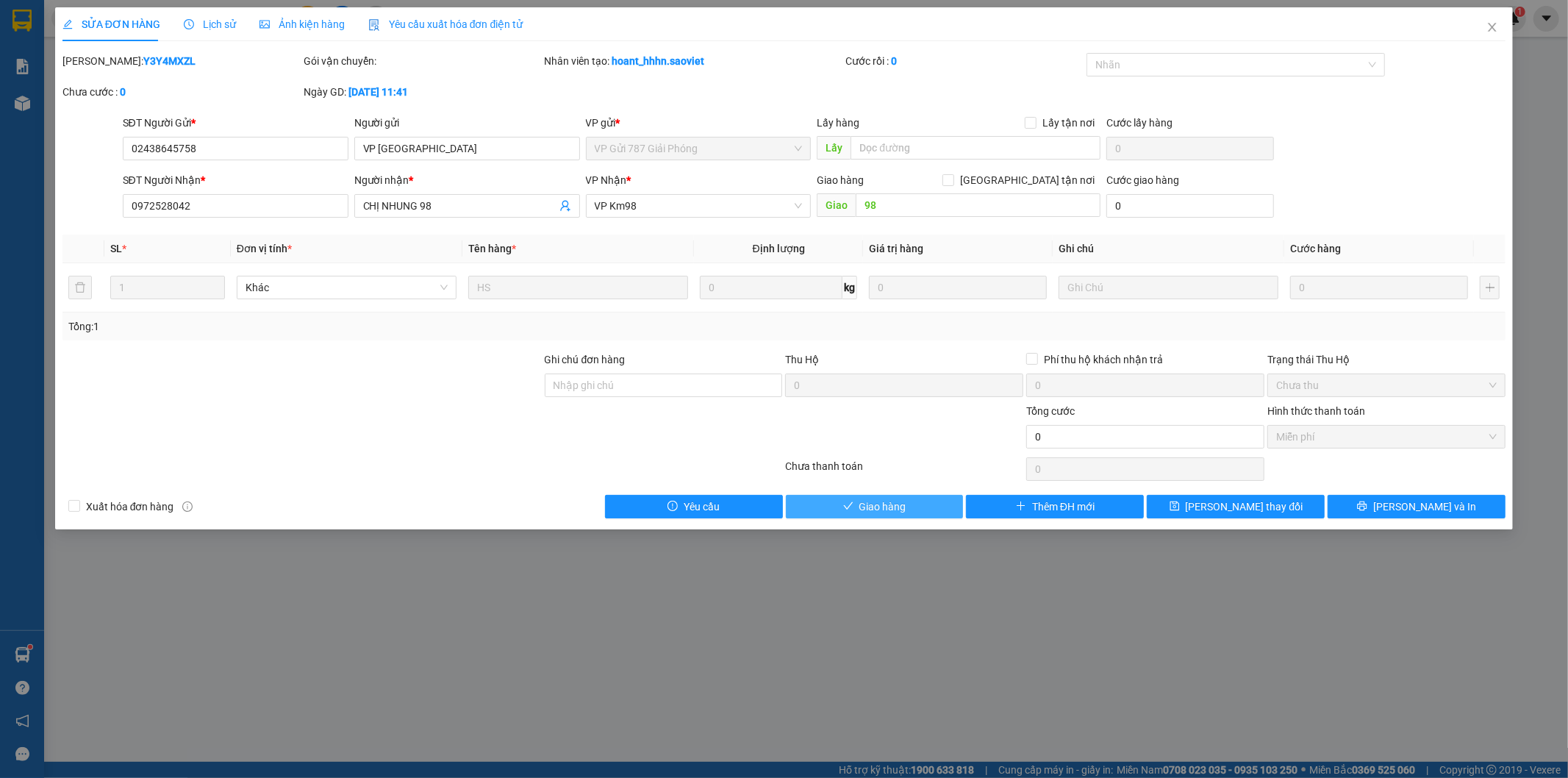
click at [858, 506] on button "Giao hàng" at bounding box center [874, 506] width 178 height 23
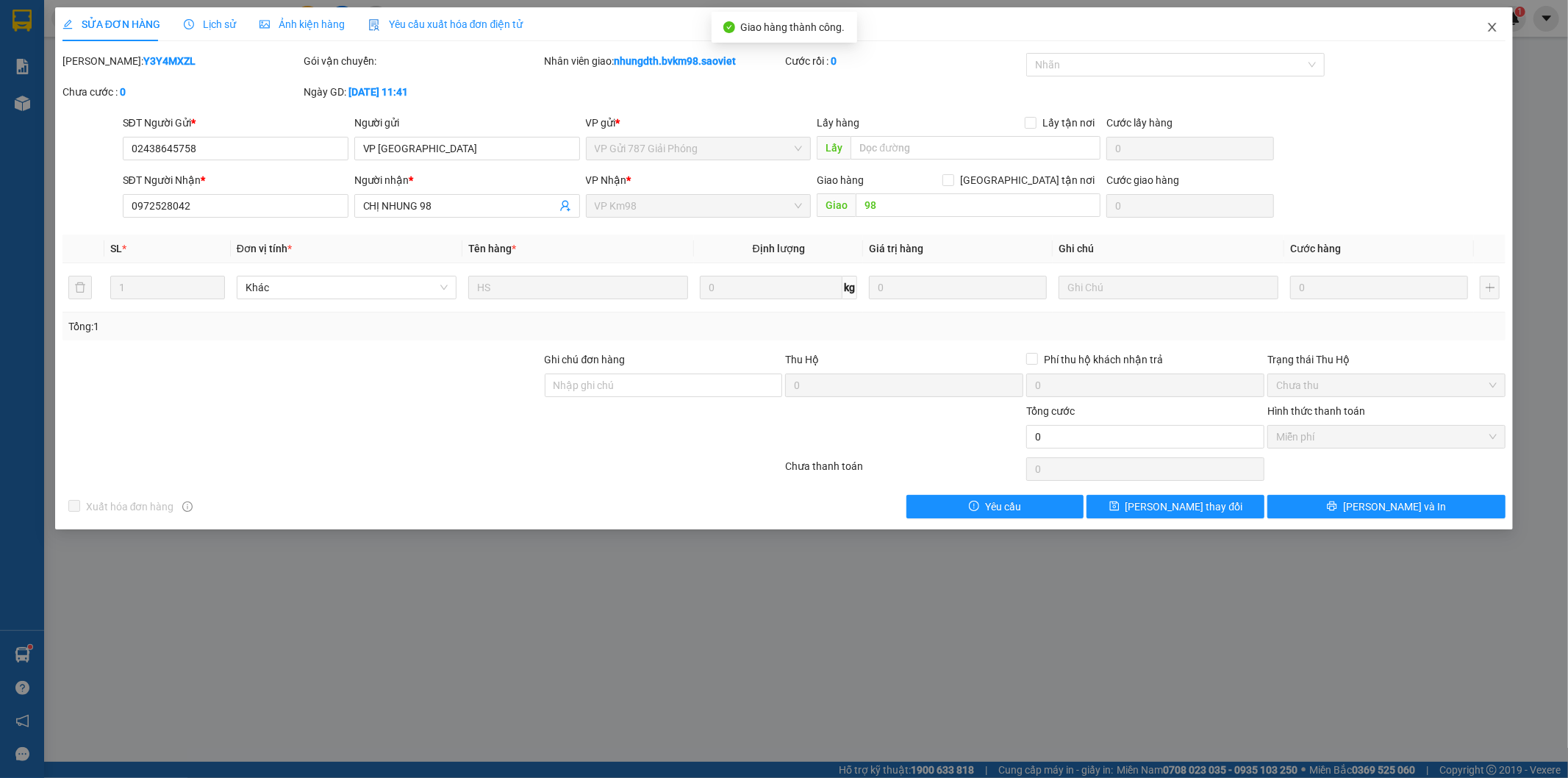
click at [1495, 34] on span "Close" at bounding box center [1492, 27] width 41 height 41
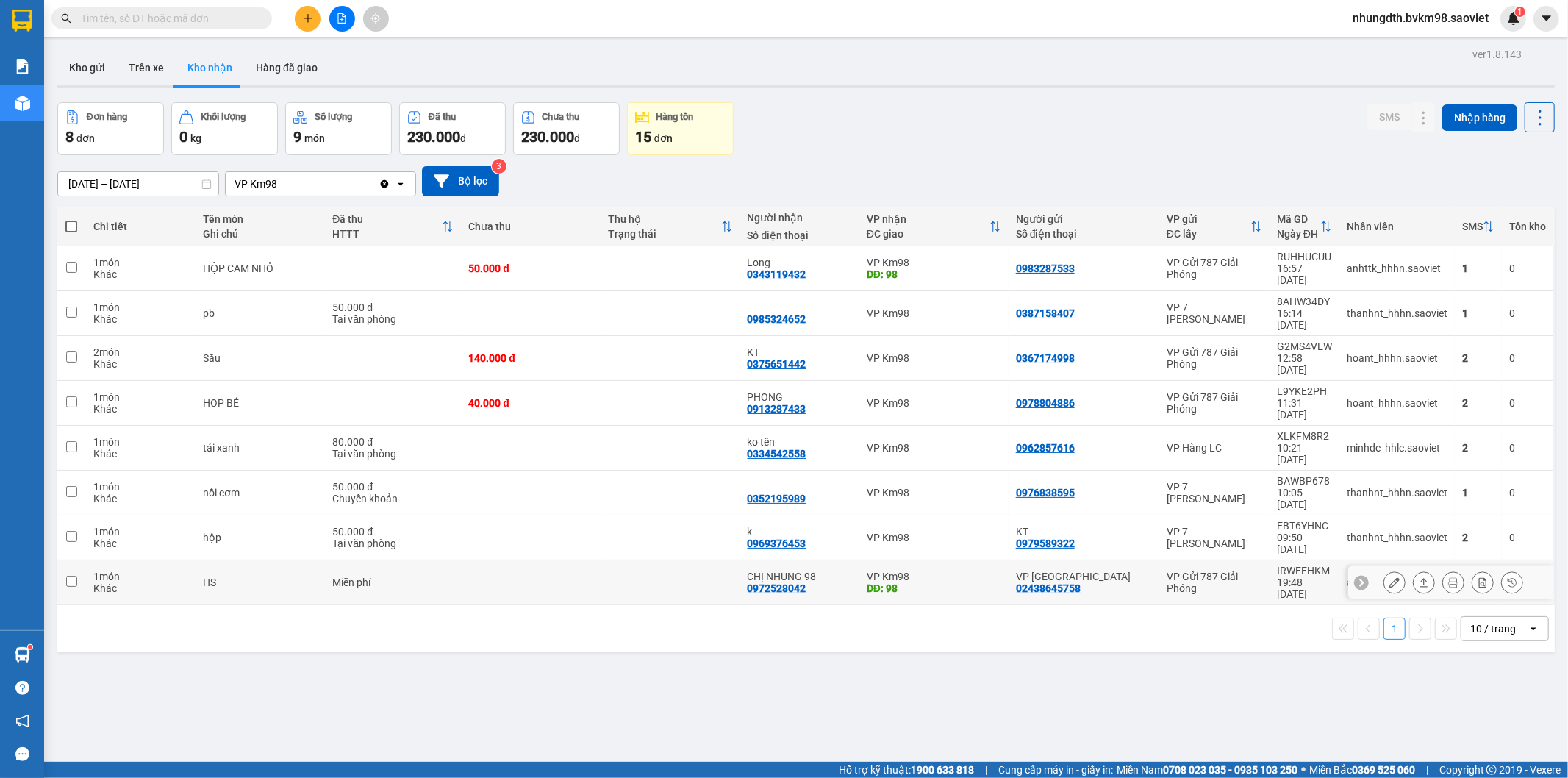
click at [66, 575] on input "checkbox" at bounding box center [71, 581] width 11 height 11
checkbox input "true"
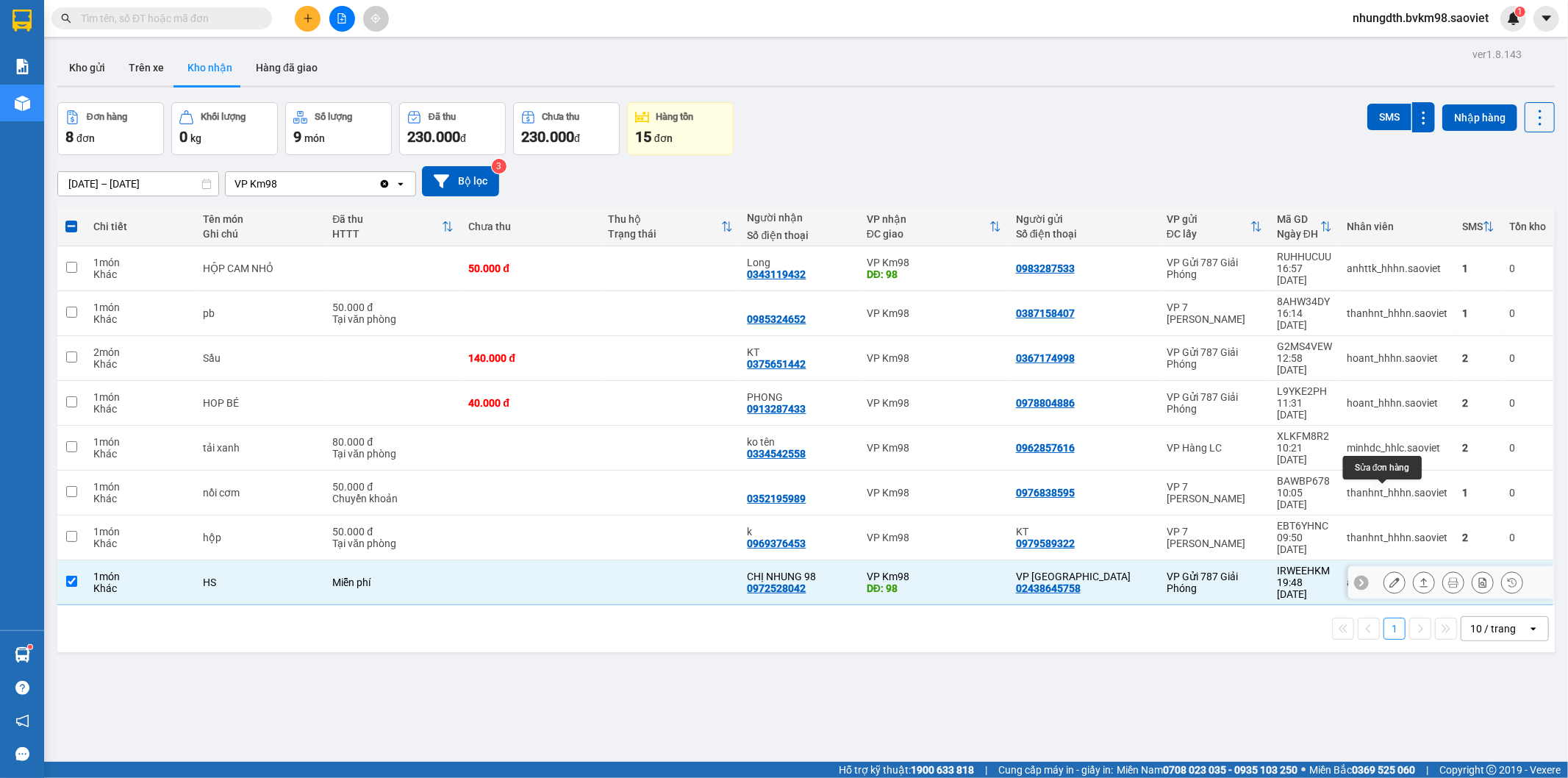
click at [1390, 577] on icon at bounding box center [1395, 582] width 10 height 10
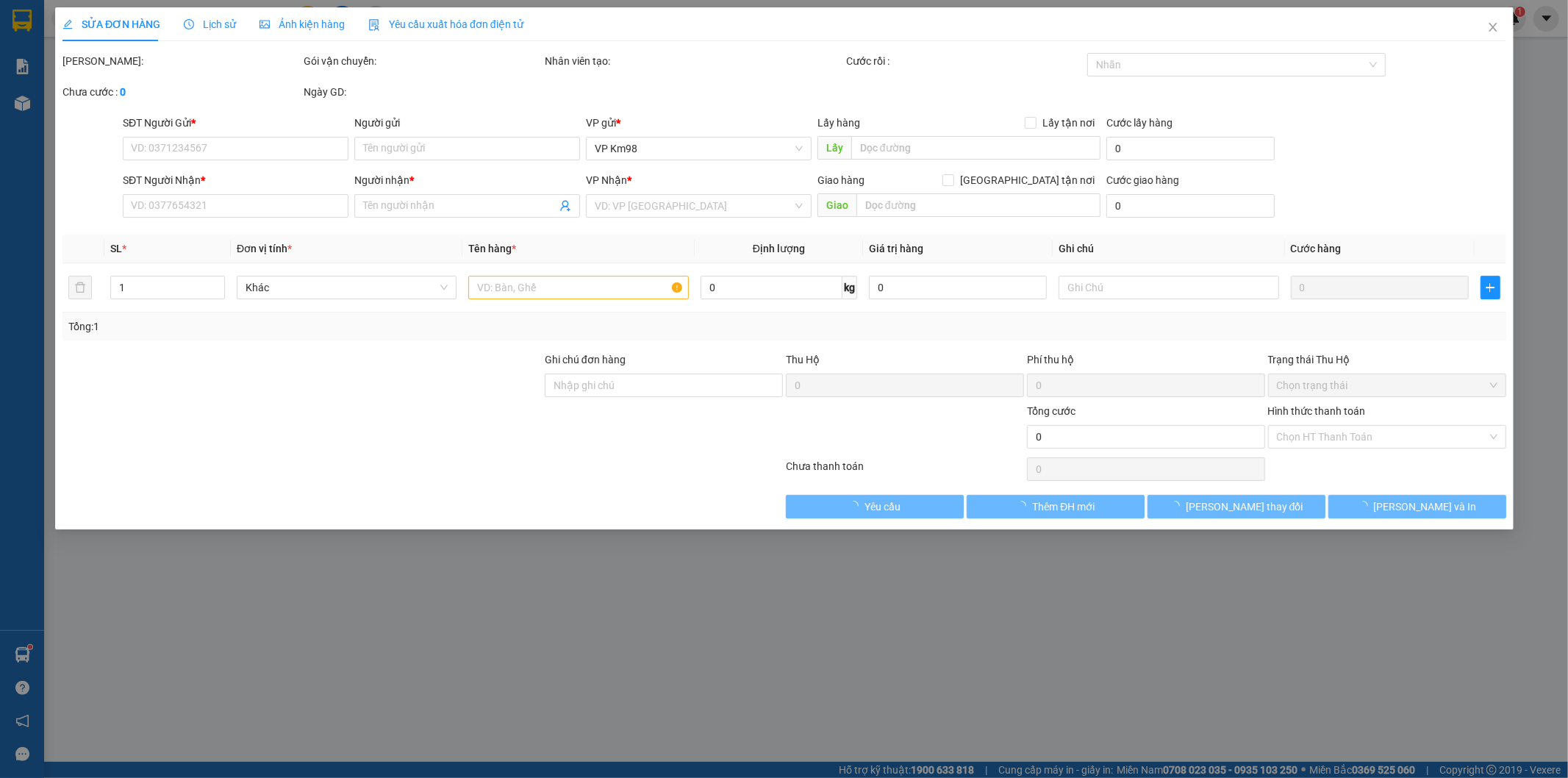
type input "02438645758"
type input "VP [GEOGRAPHIC_DATA]"
type input "0972528042"
type input "CHỊ NHUNG 98"
type input "98"
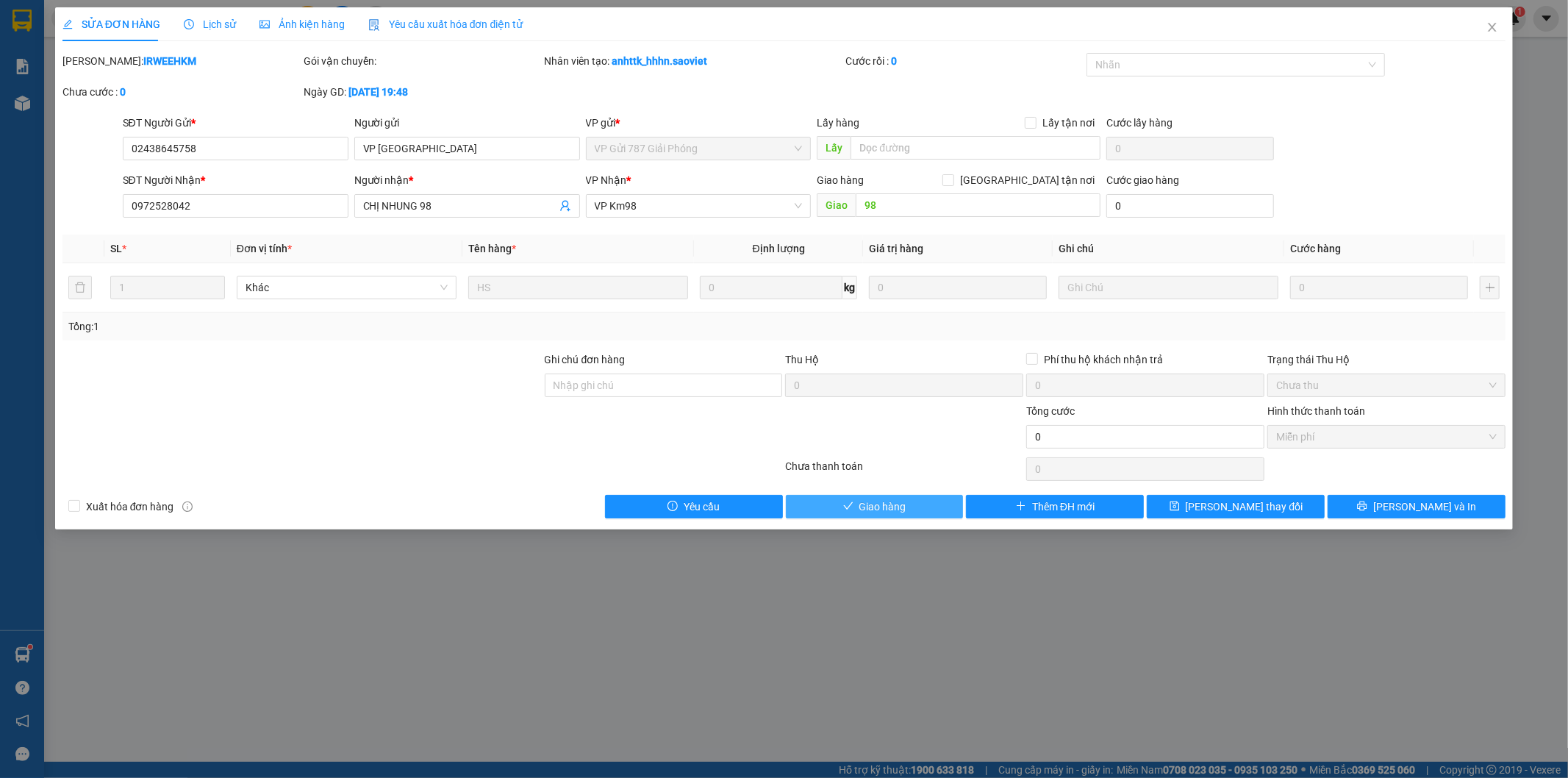
click at [892, 506] on span "Giao hàng" at bounding box center [883, 507] width 47 height 17
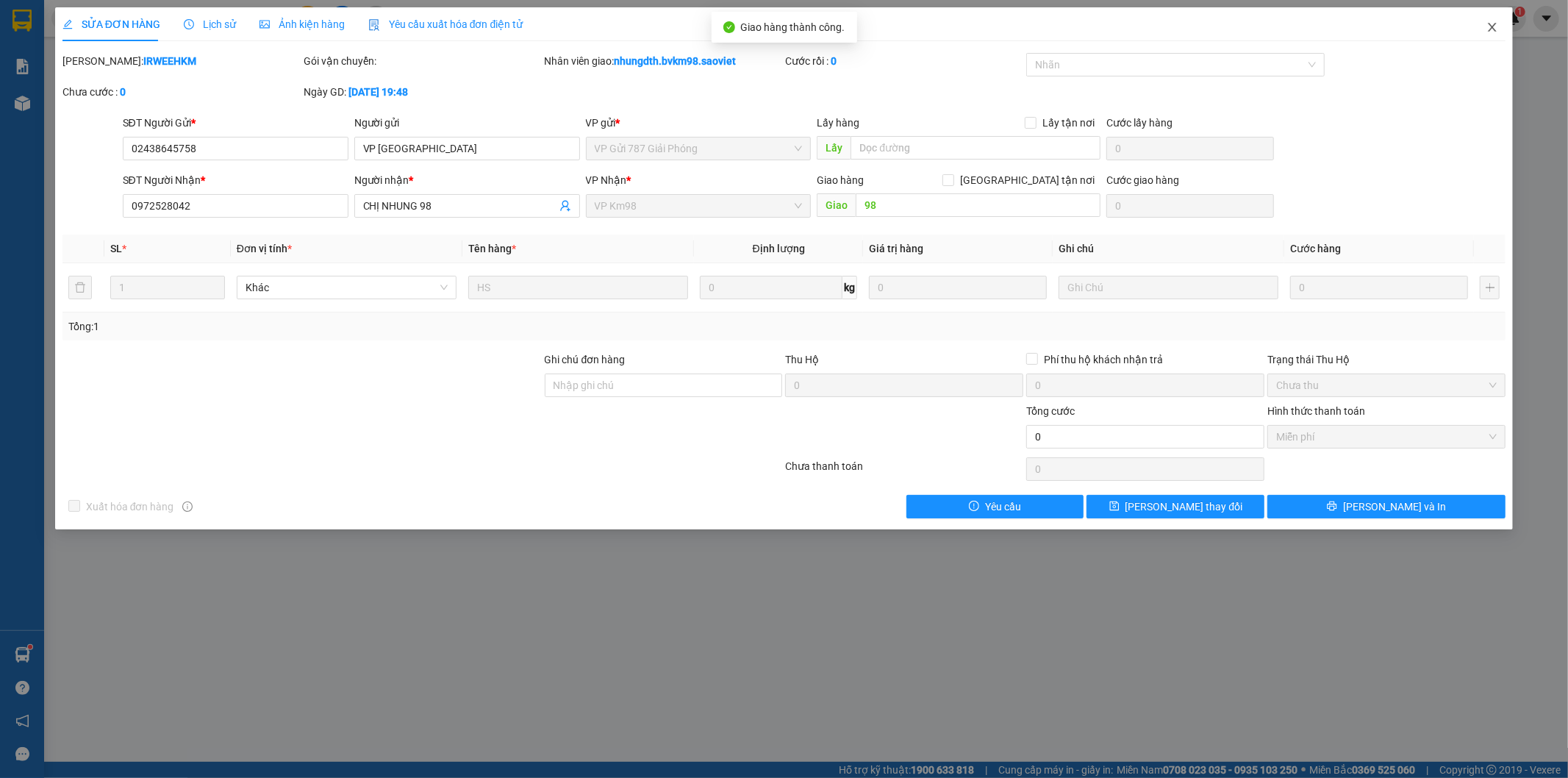
click at [1492, 22] on icon "close" at bounding box center [1493, 28] width 12 height 12
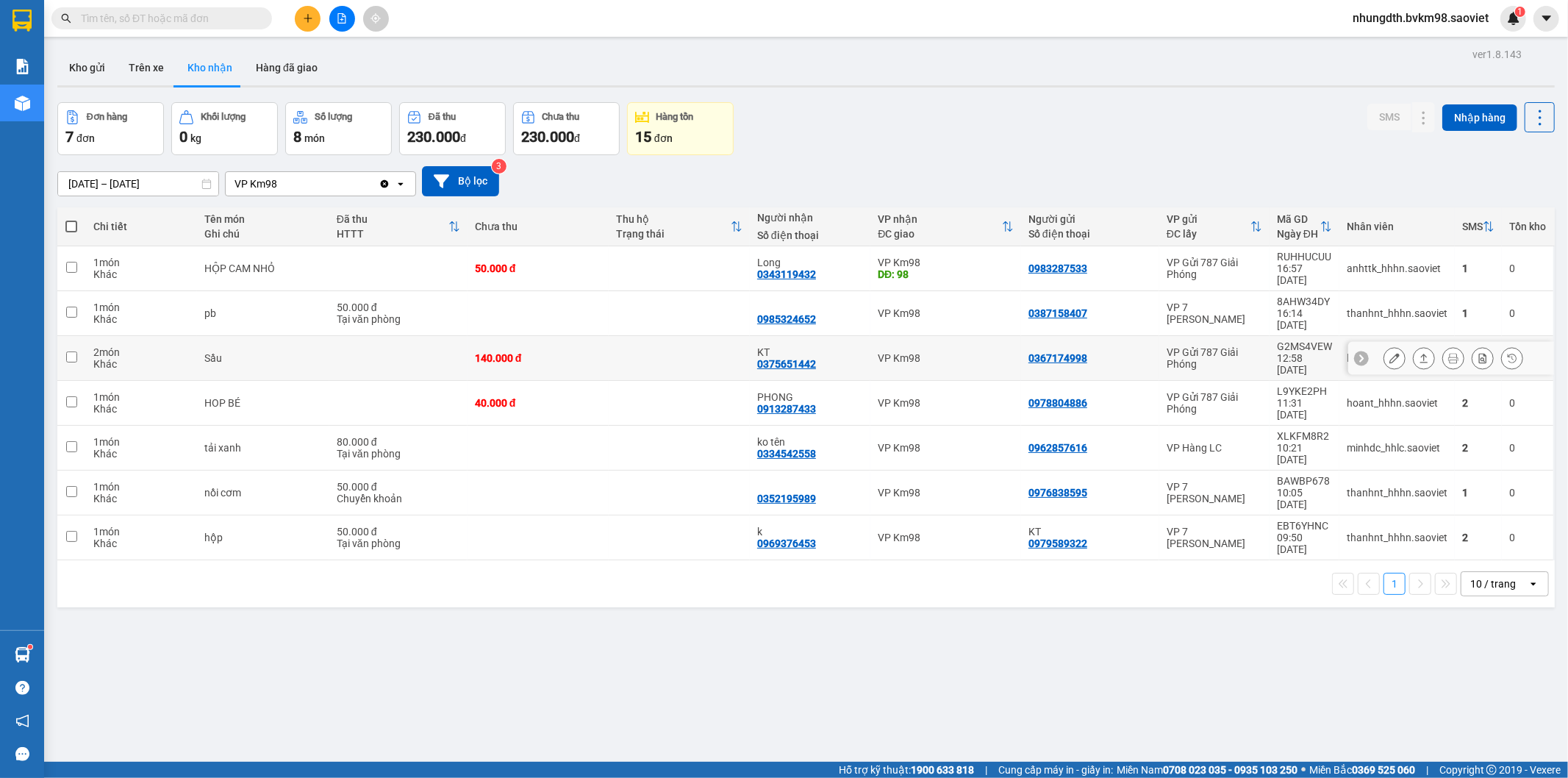
click at [74, 351] on input "checkbox" at bounding box center [71, 356] width 11 height 11
checkbox input "true"
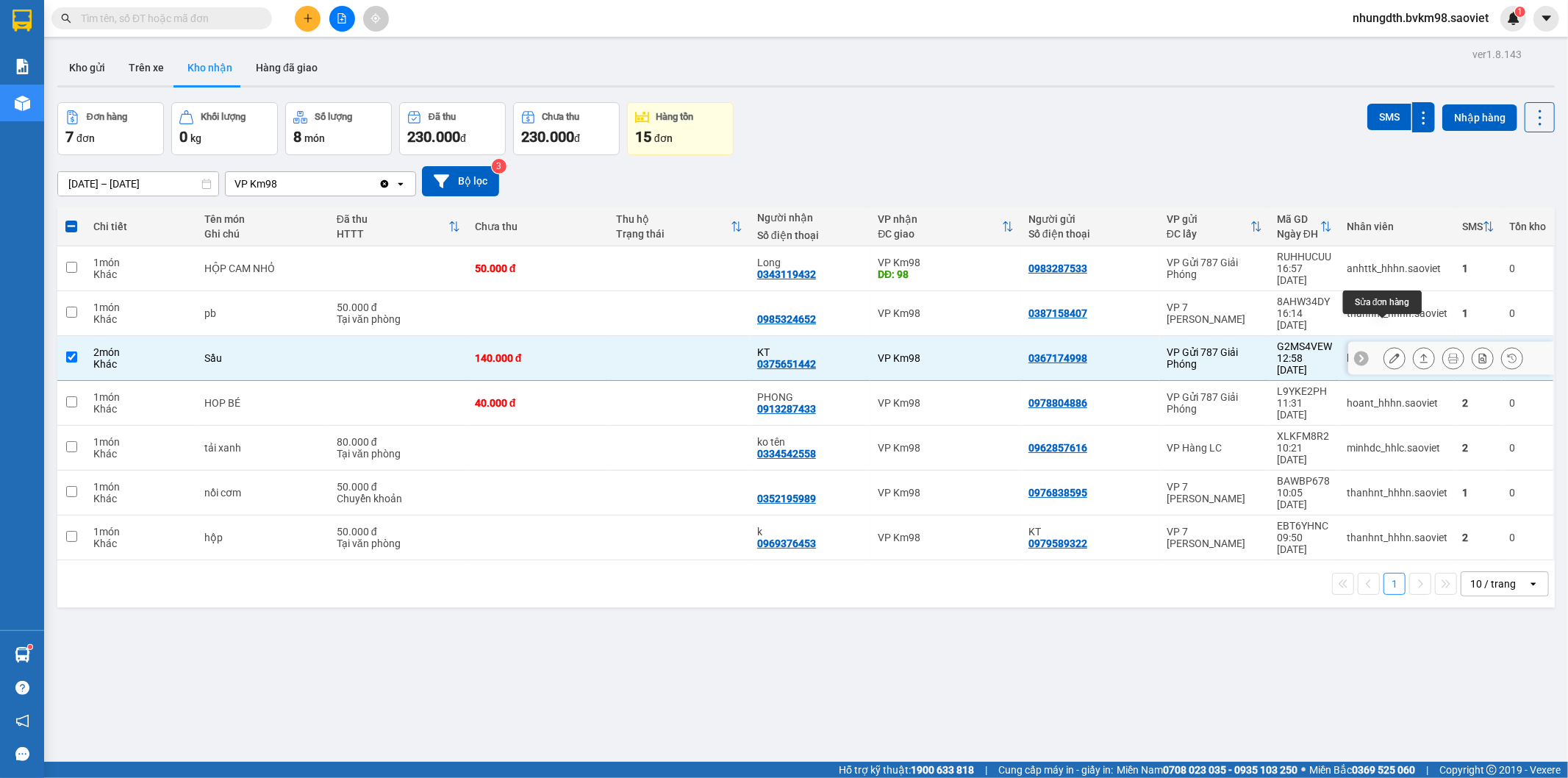
click at [1390, 353] on icon at bounding box center [1395, 358] width 10 height 10
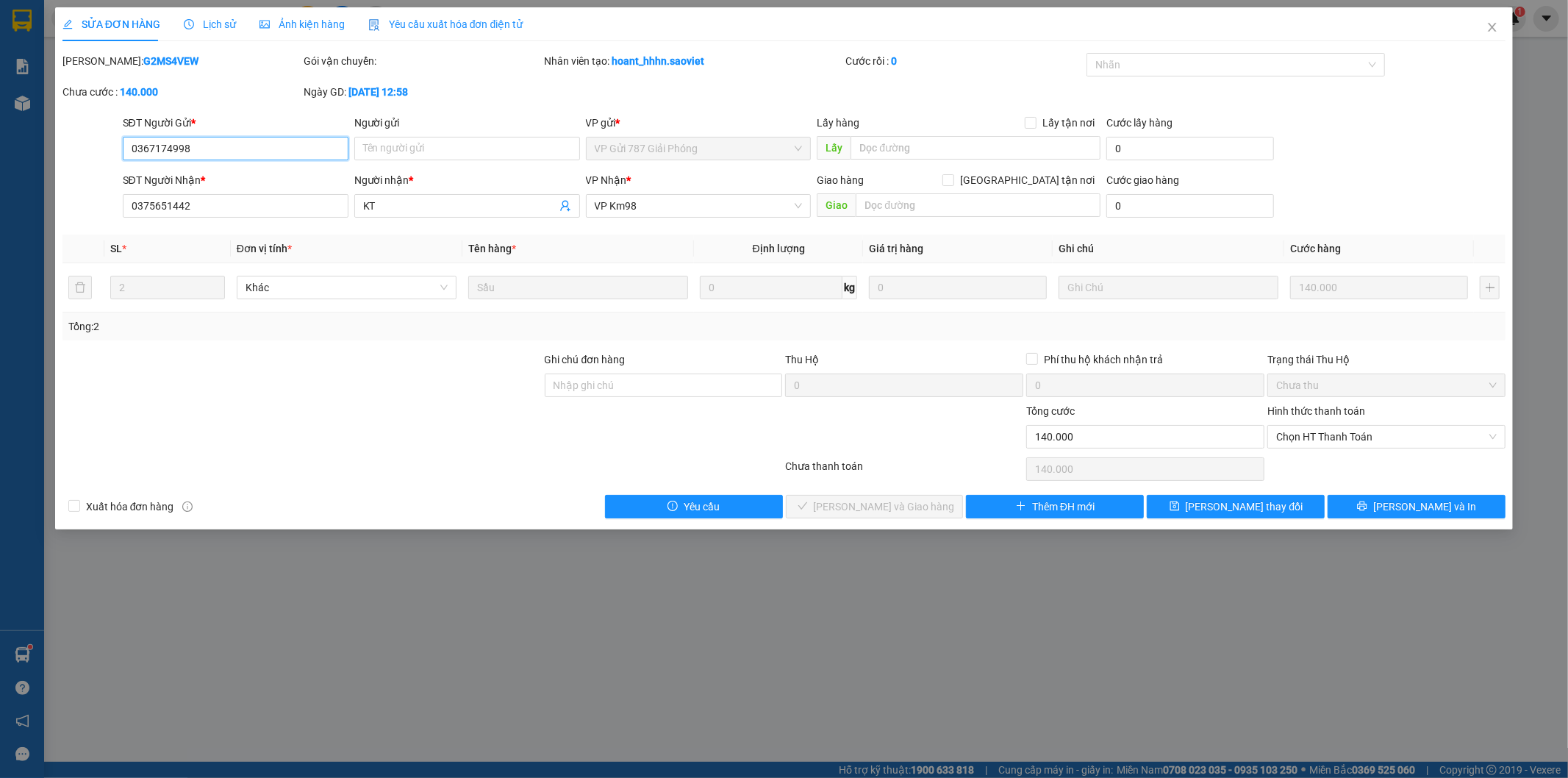
type input "0367174998"
type input "0375651442"
type input "KT"
type input "140.000"
click at [1325, 442] on span "Chọn HT Thanh Toán" at bounding box center [1387, 436] width 221 height 22
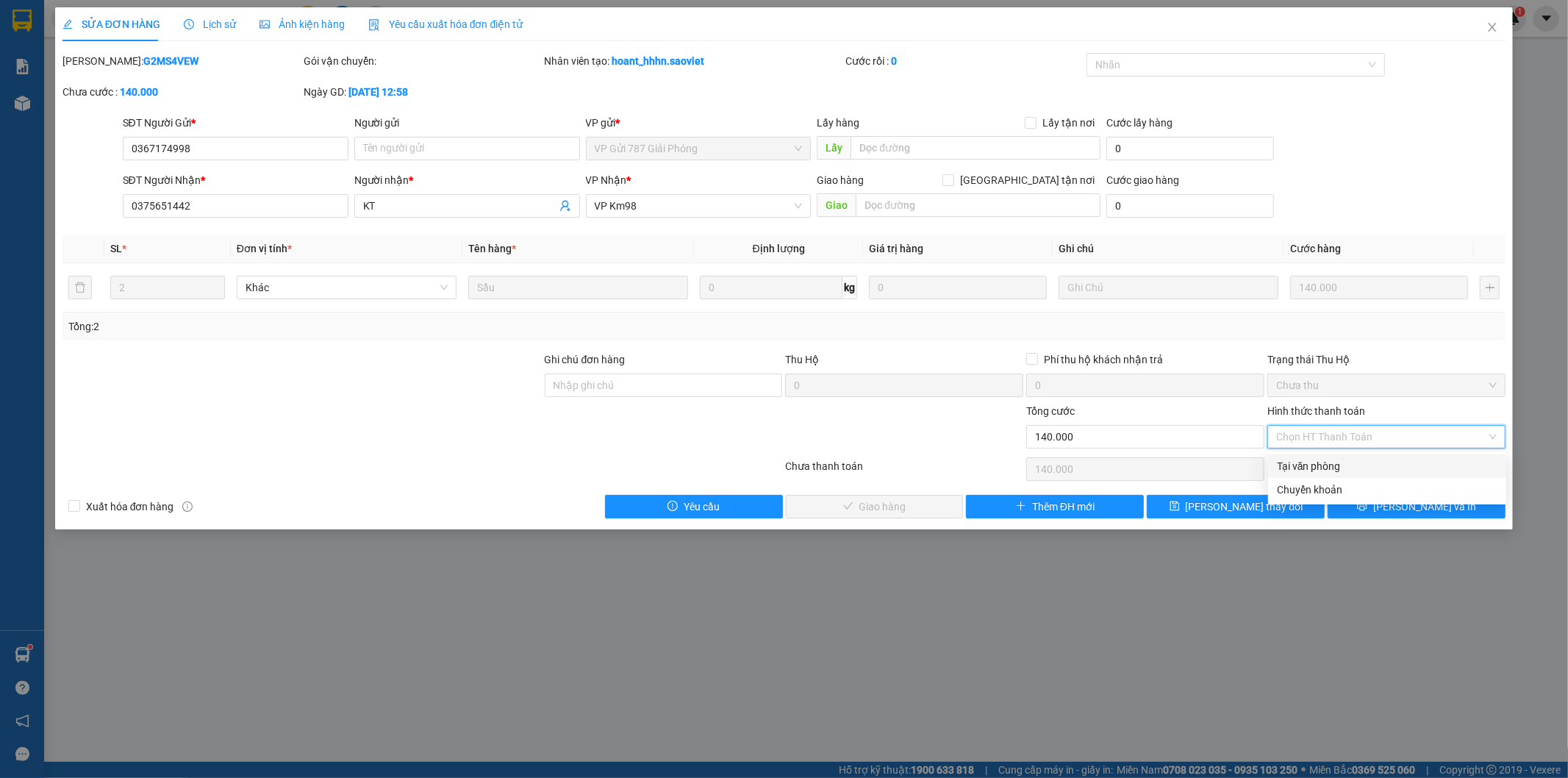
click at [1337, 461] on div "Tại văn phòng" at bounding box center [1387, 466] width 221 height 17
type input "0"
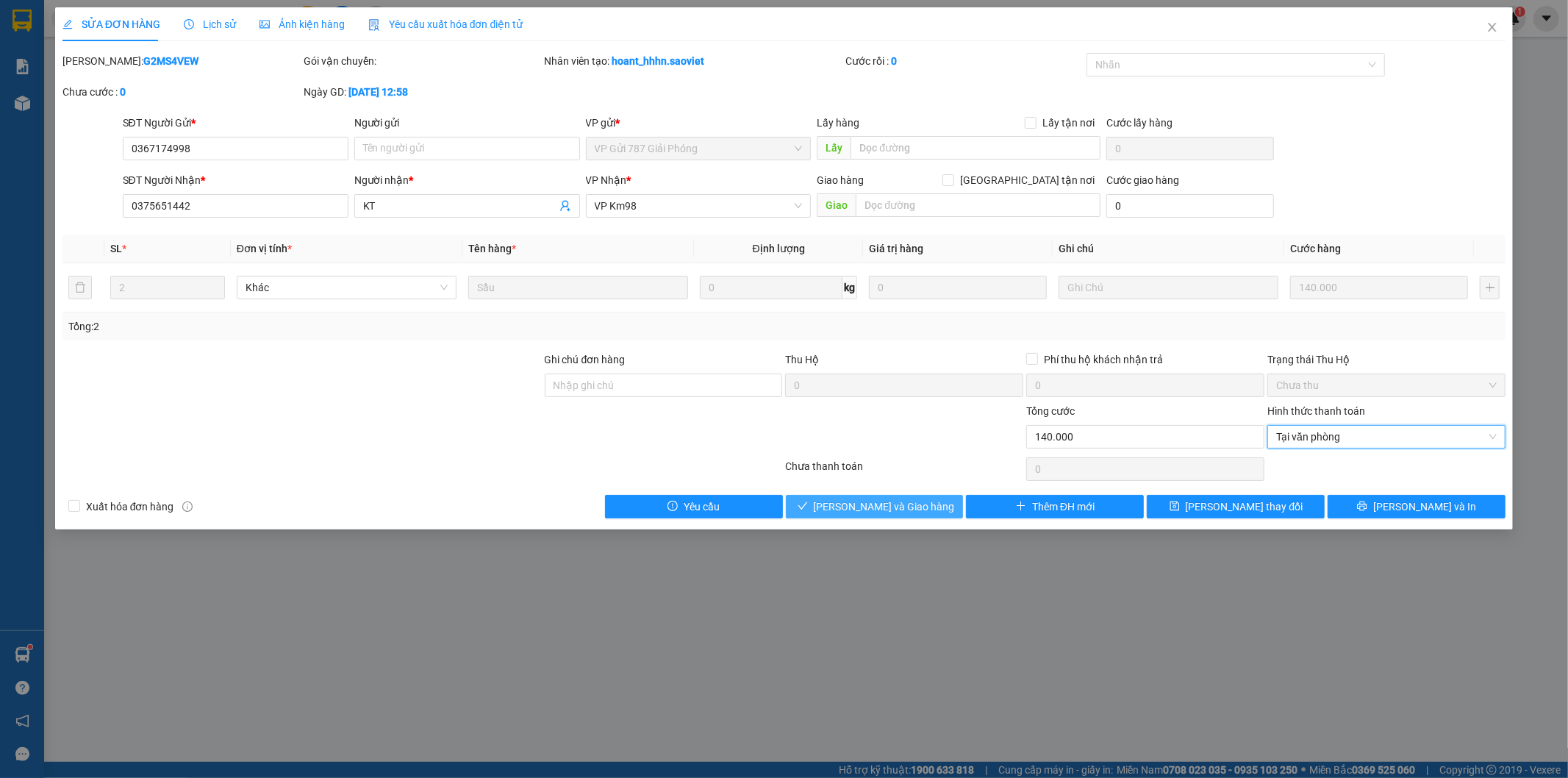
click at [898, 500] on span "[PERSON_NAME] và Giao hàng" at bounding box center [885, 507] width 141 height 17
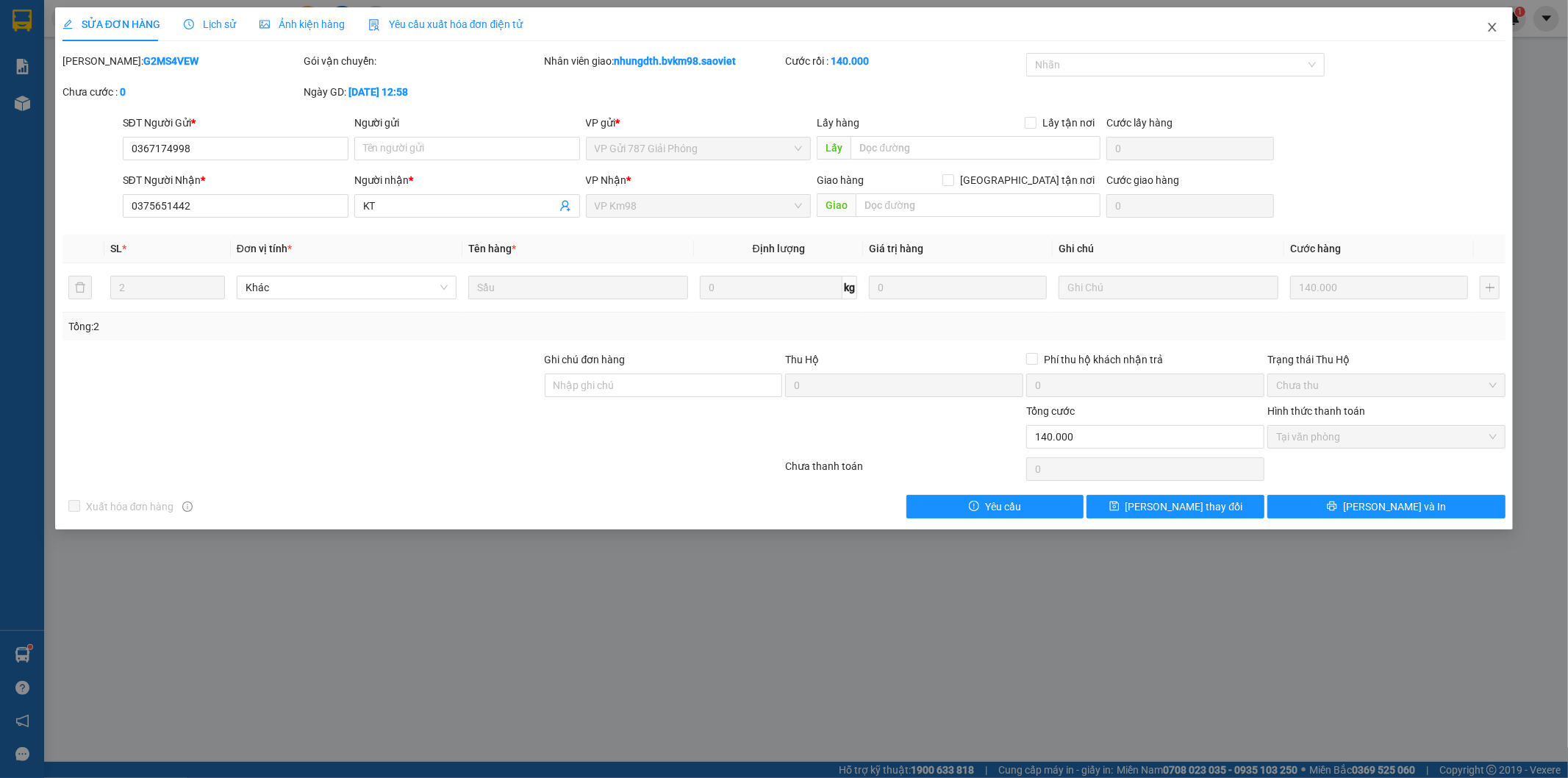
click at [1492, 28] on icon "close" at bounding box center [1492, 27] width 8 height 9
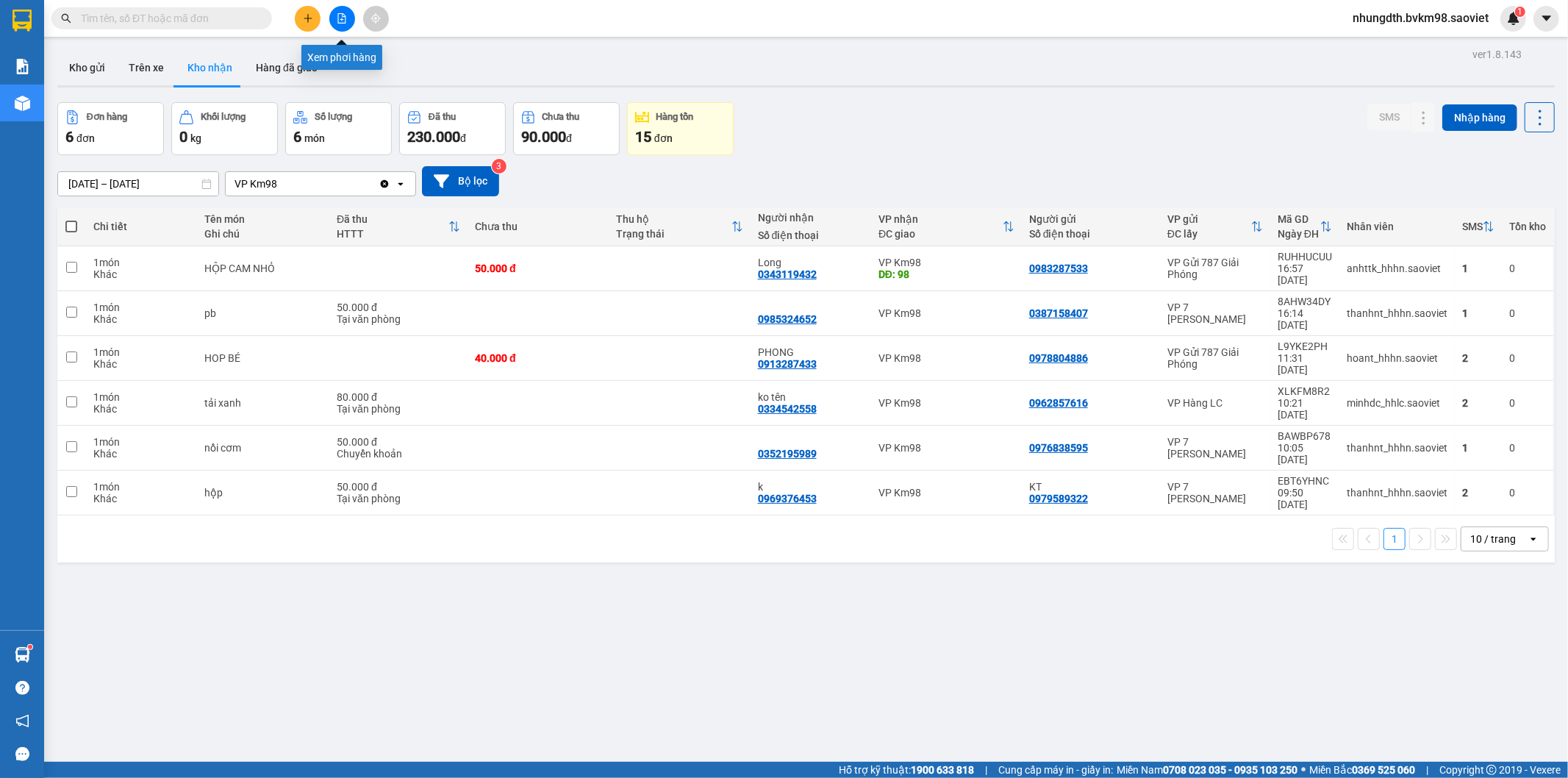
click at [342, 20] on icon "file-add" at bounding box center [342, 18] width 10 height 10
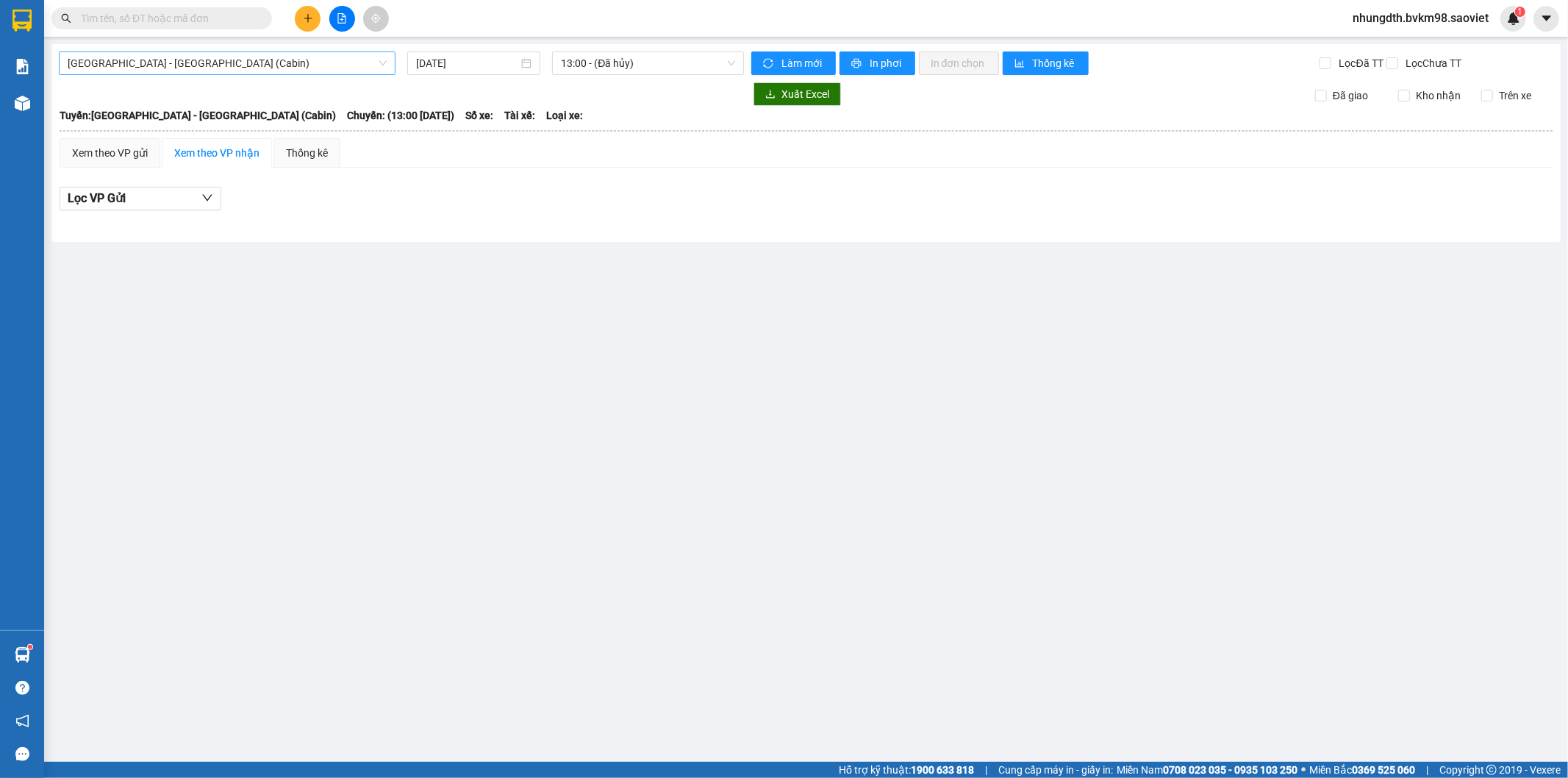
click at [234, 60] on span "[GEOGRAPHIC_DATA] - [GEOGRAPHIC_DATA] (Cabin)" at bounding box center [227, 63] width 319 height 22
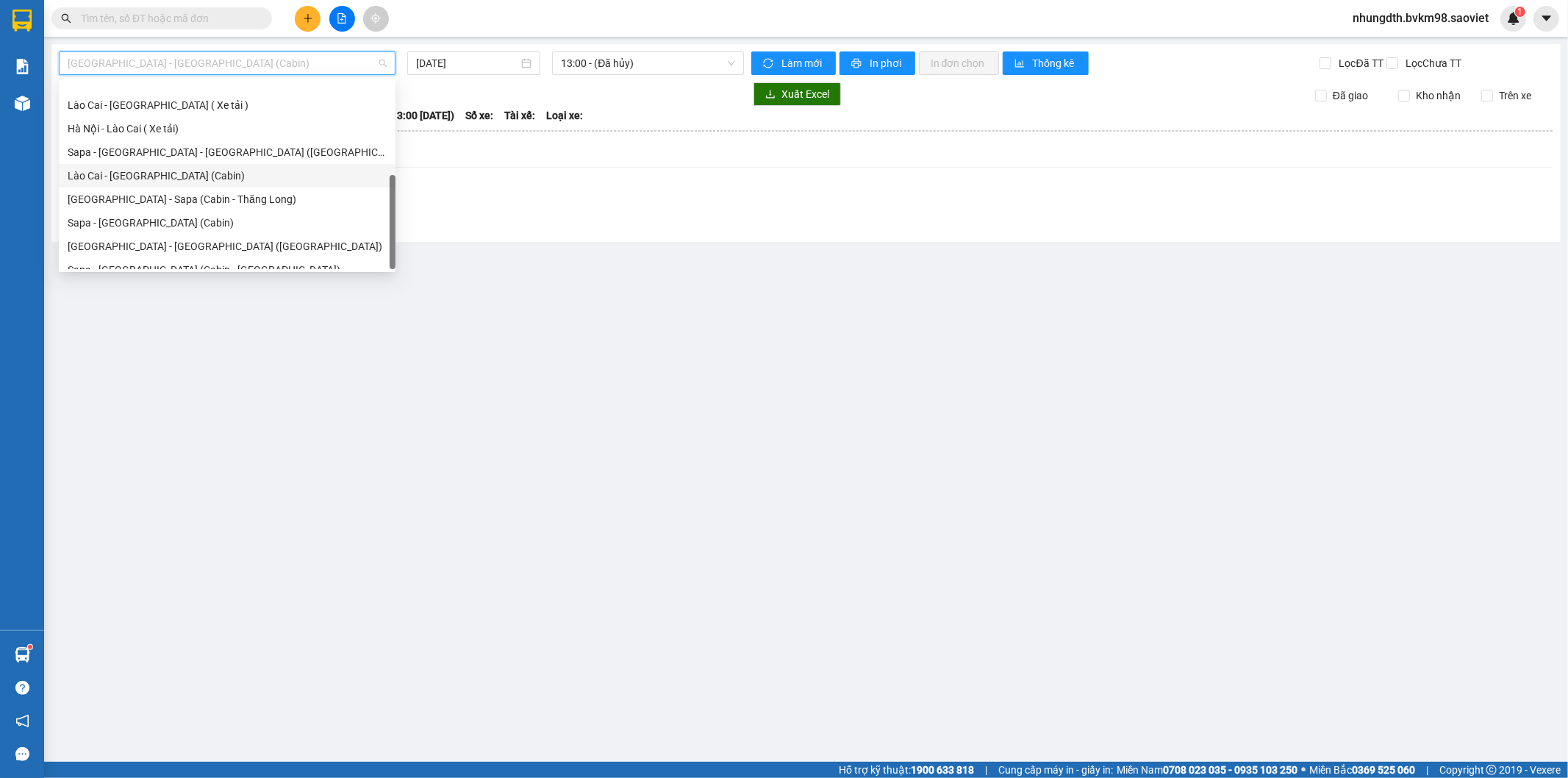
scroll to position [117, 0]
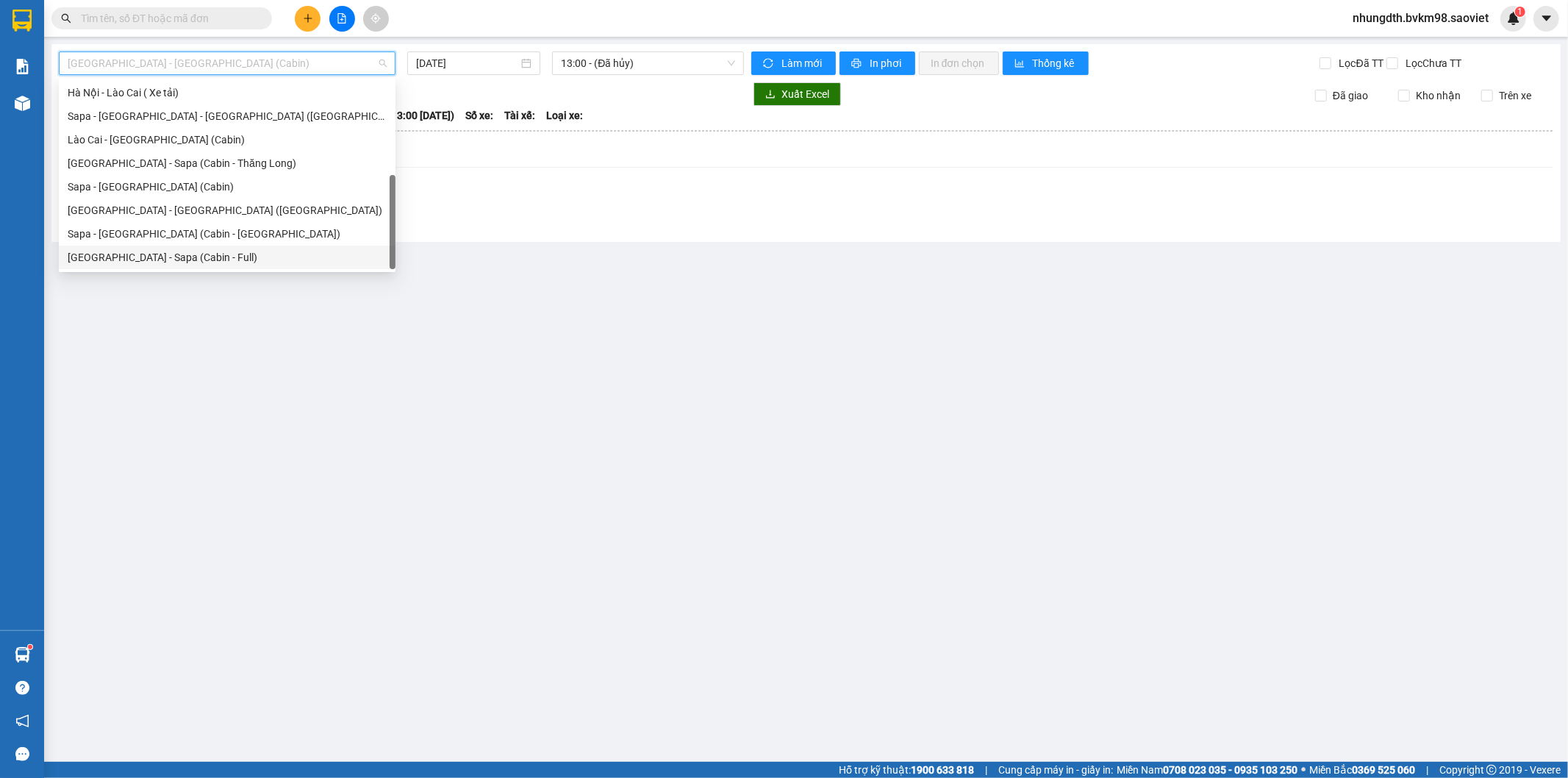
click at [160, 266] on div "[GEOGRAPHIC_DATA] - Sapa (Cabin - Full)" at bounding box center [227, 257] width 336 height 23
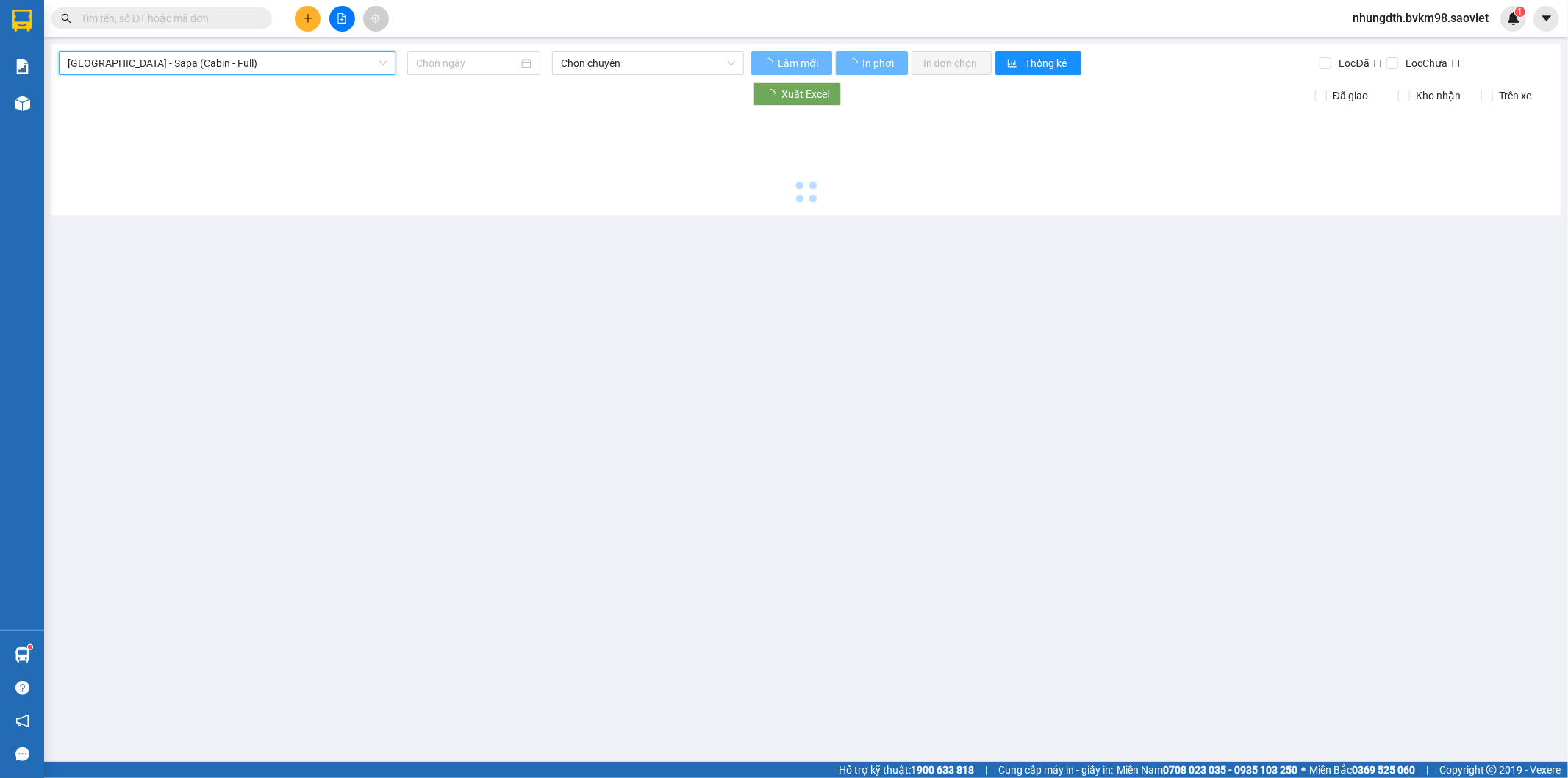
type input "[DATE]"
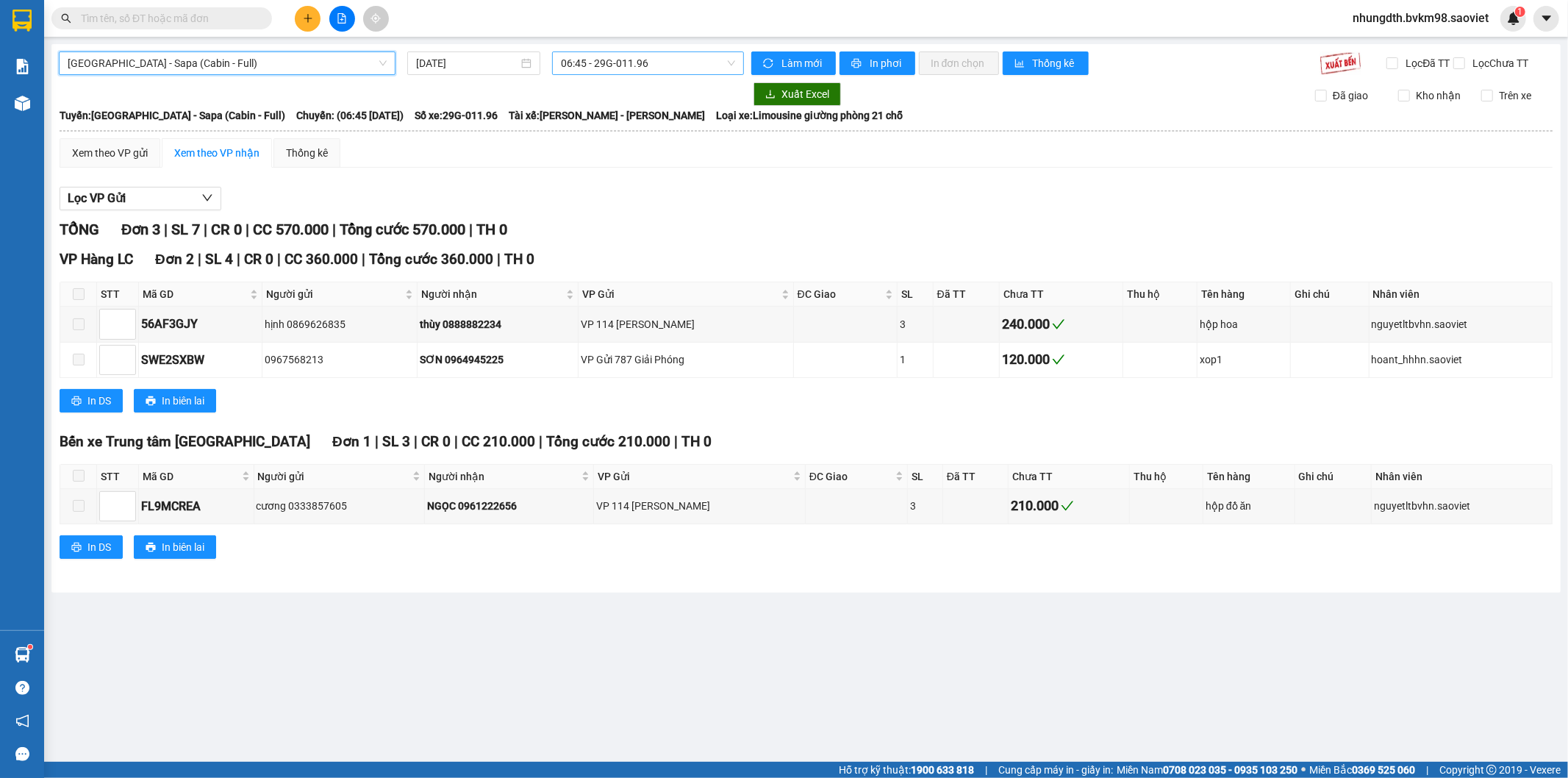
click at [647, 70] on span "06:45 - 29G-011.96" at bounding box center [648, 63] width 174 height 22
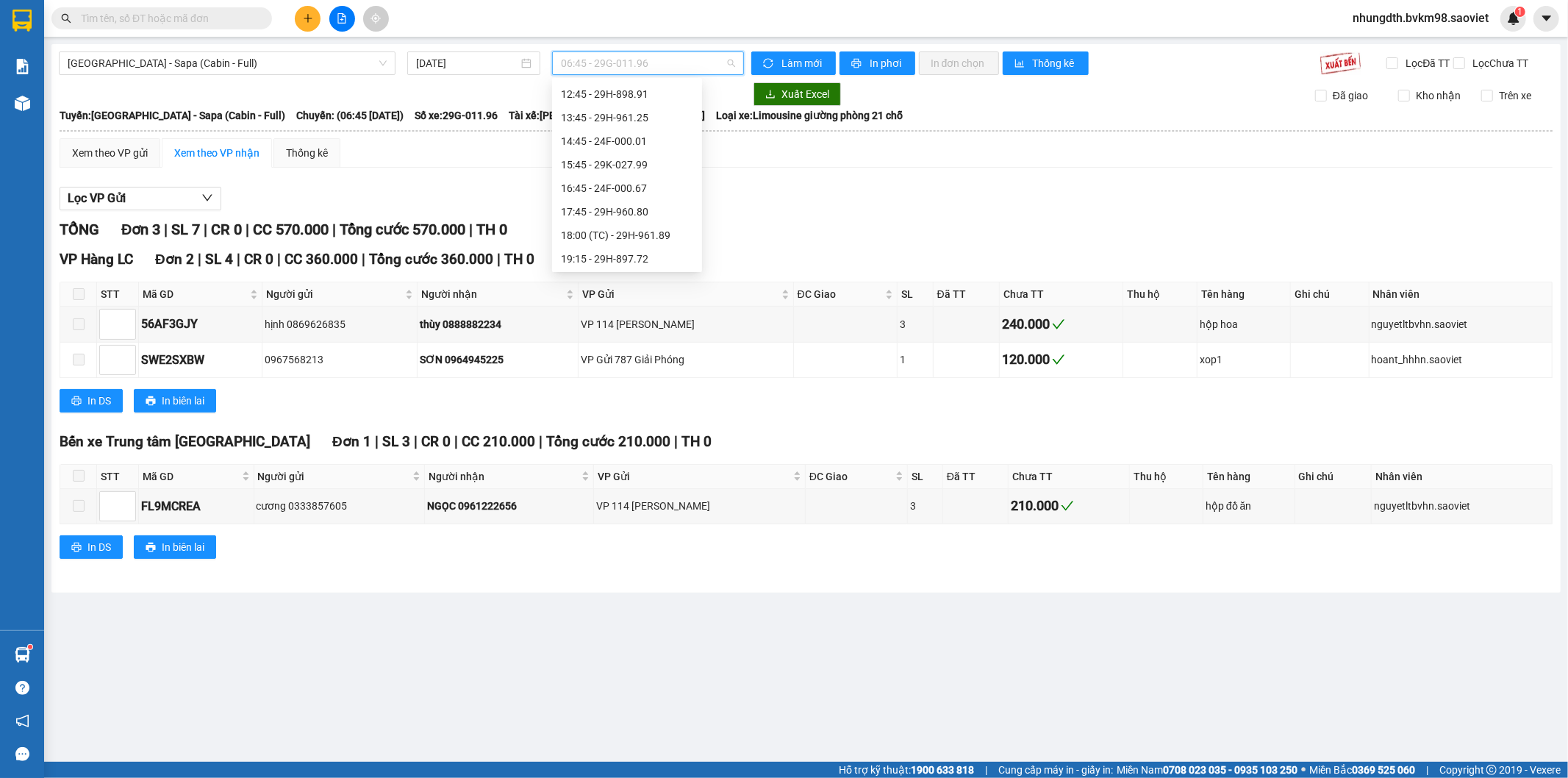
scroll to position [236, 0]
click at [628, 193] on div "19:15 - 29H-897.72" at bounding box center [627, 187] width 132 height 17
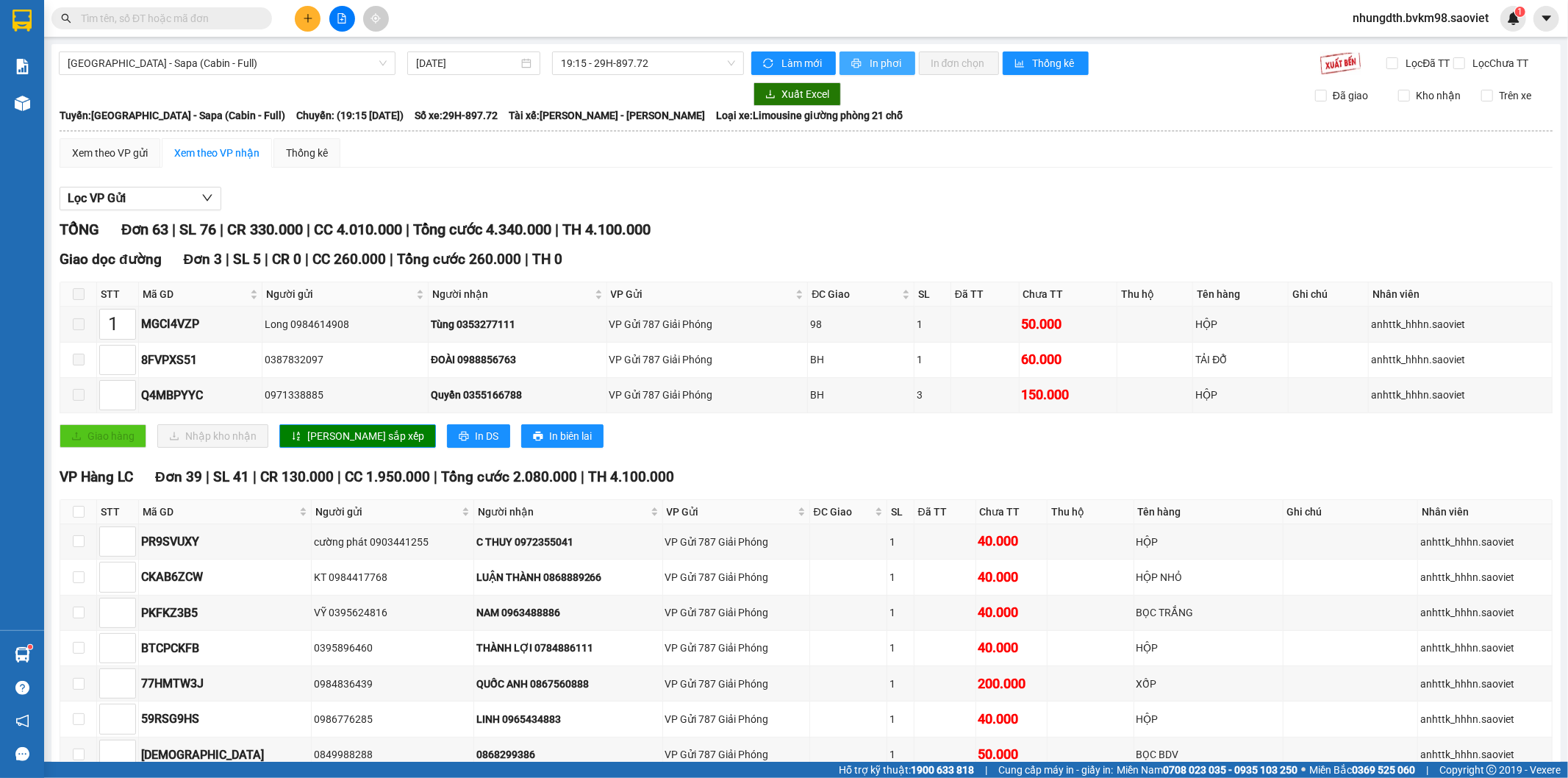
click at [883, 63] on span "In phơi" at bounding box center [887, 63] width 34 height 17
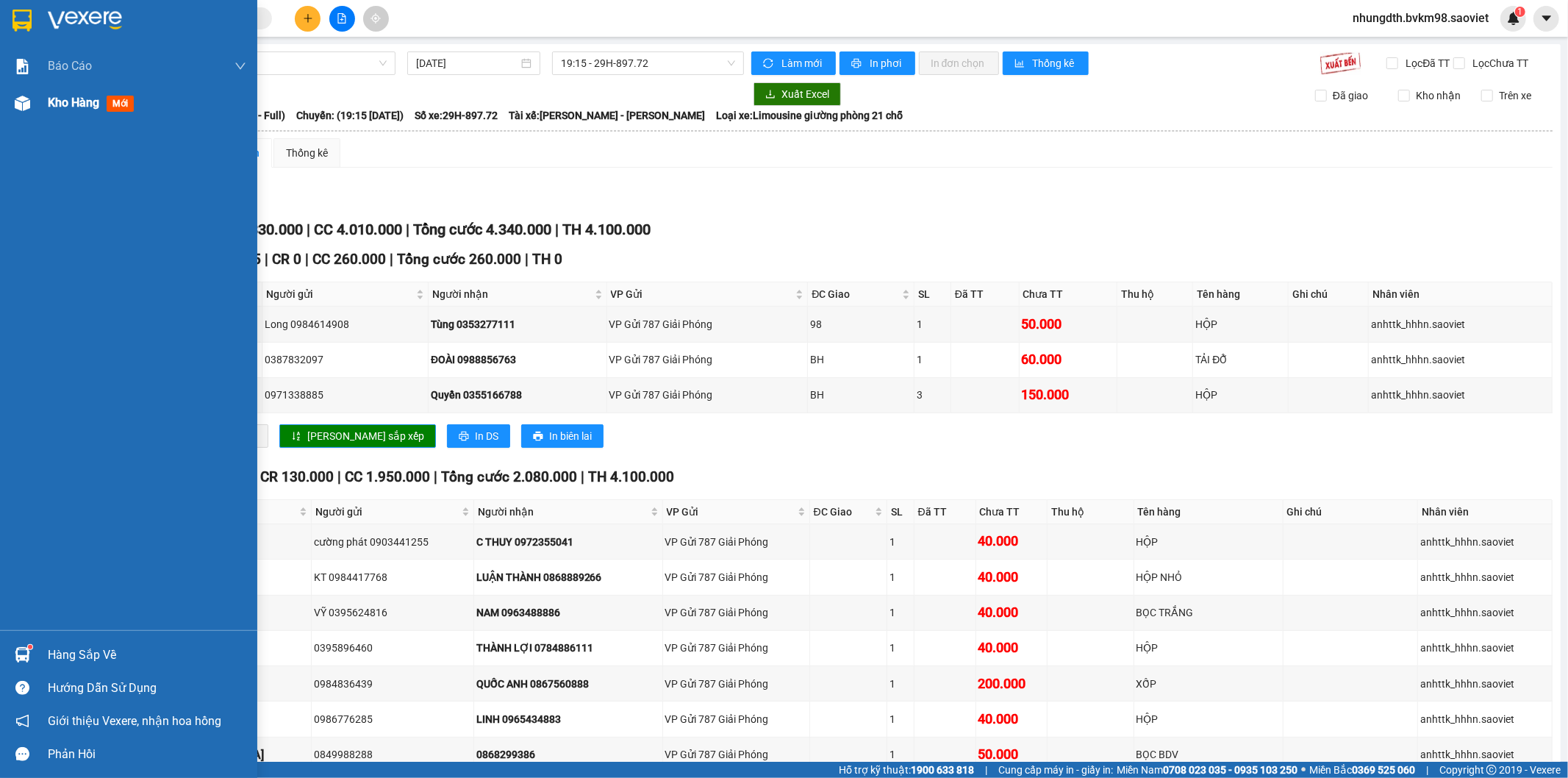
click at [79, 109] on span "Kho hàng" at bounding box center [73, 103] width 51 height 14
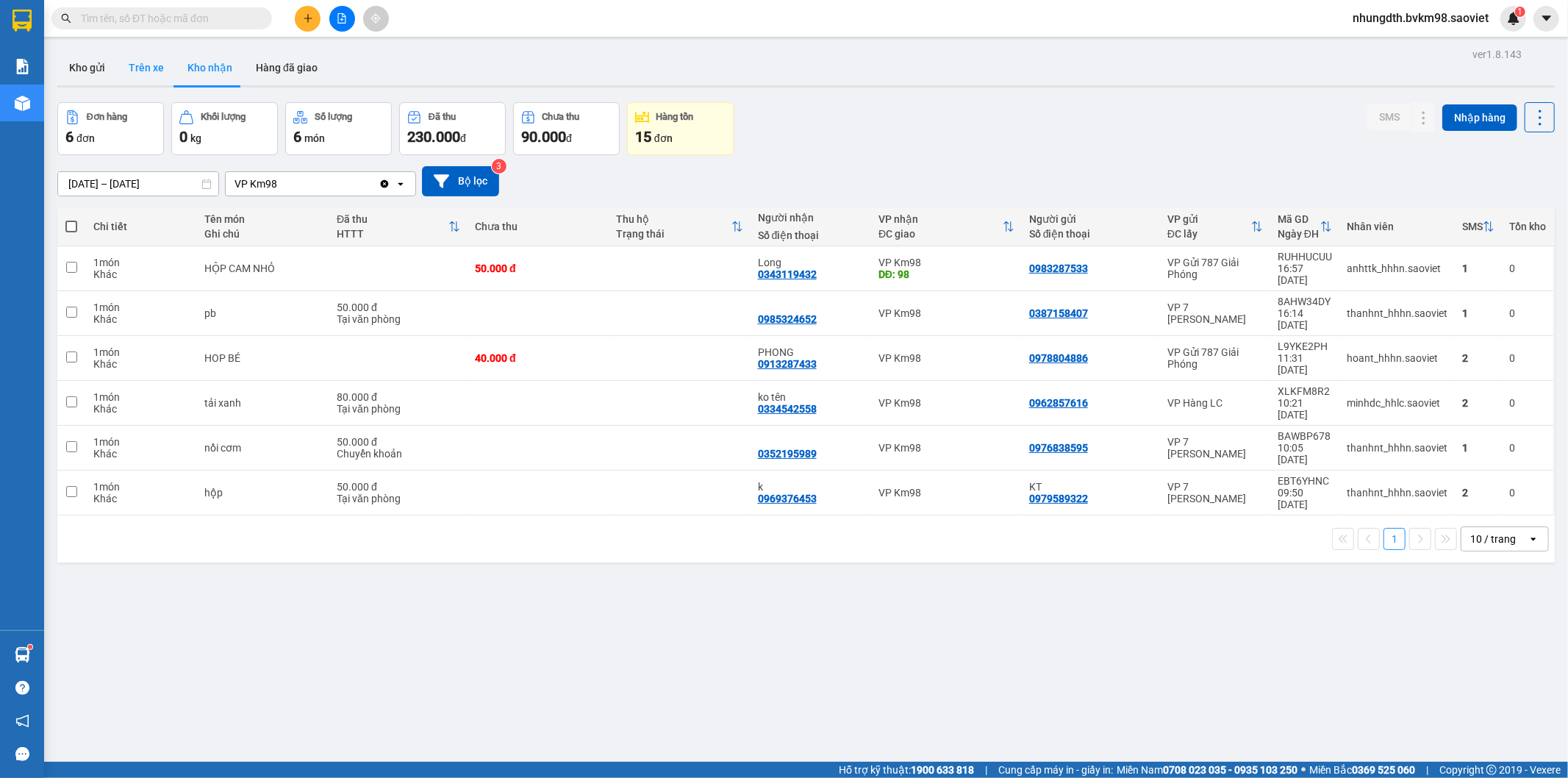
click at [140, 64] on button "Trên xe" at bounding box center [147, 68] width 59 height 36
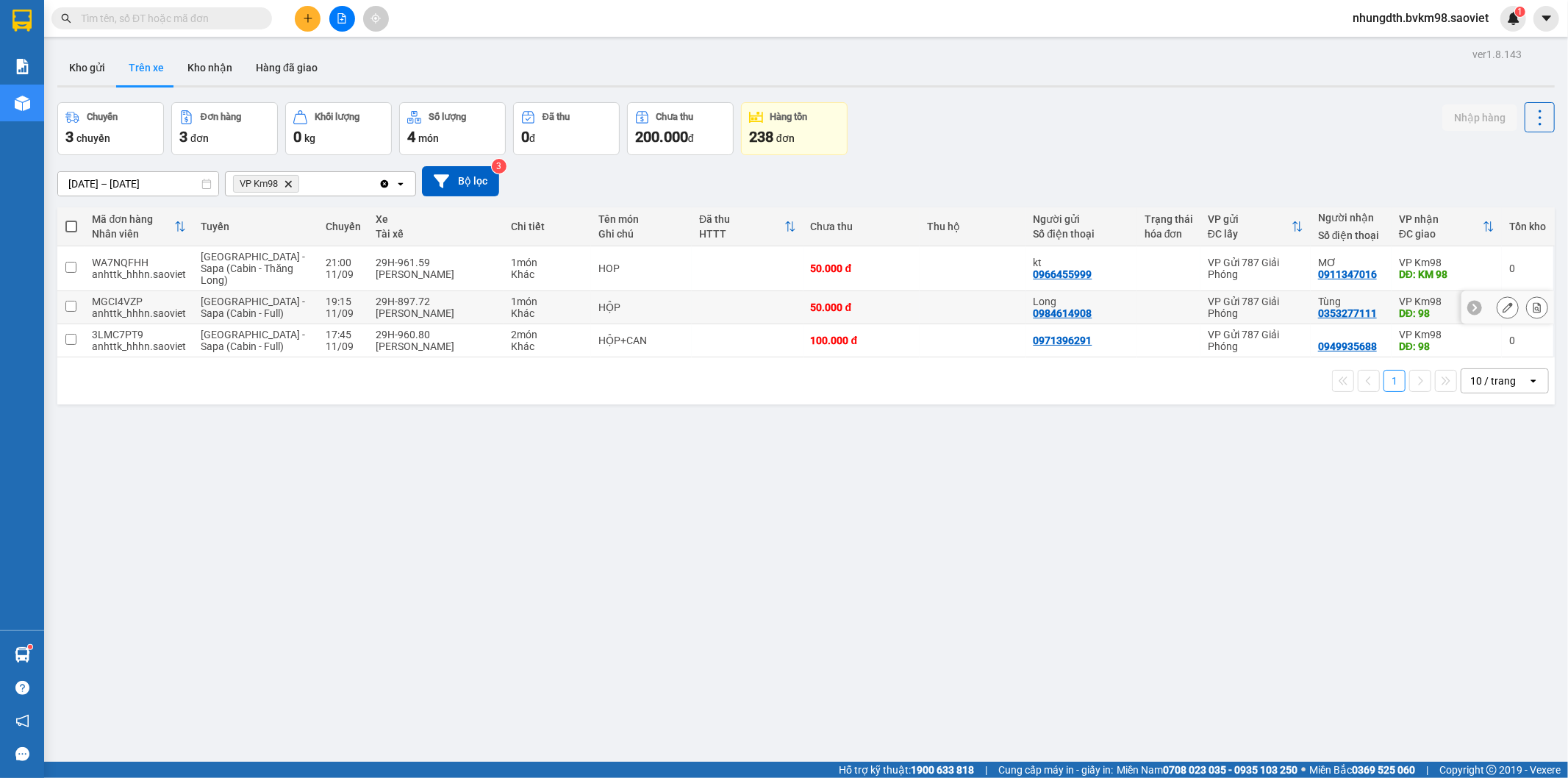
click at [70, 308] on input "checkbox" at bounding box center [70, 306] width 11 height 11
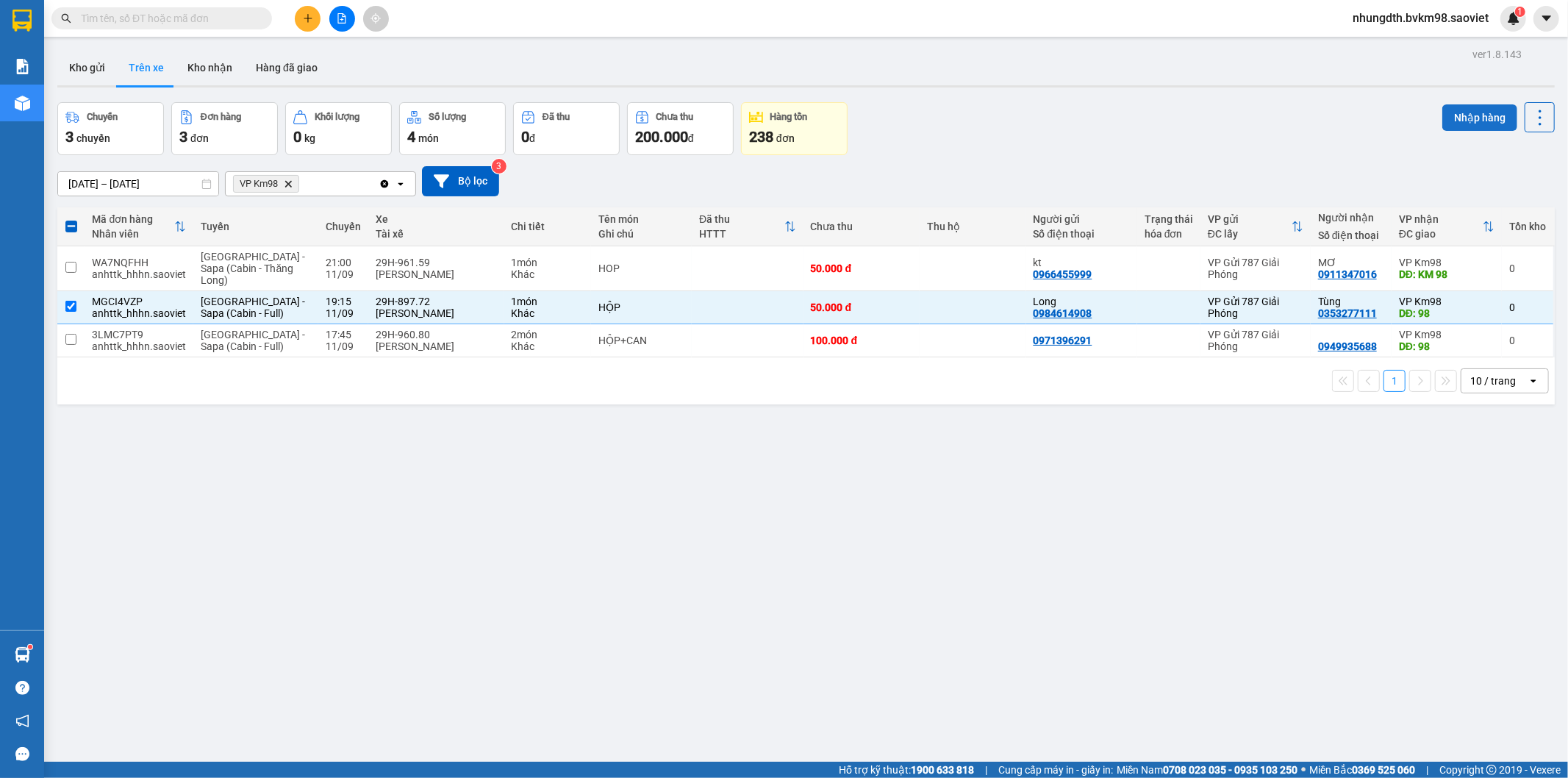
click at [1457, 110] on button "Nhập hàng" at bounding box center [1480, 117] width 75 height 26
checkbox input "false"
